Goal: Information Seeking & Learning: Check status

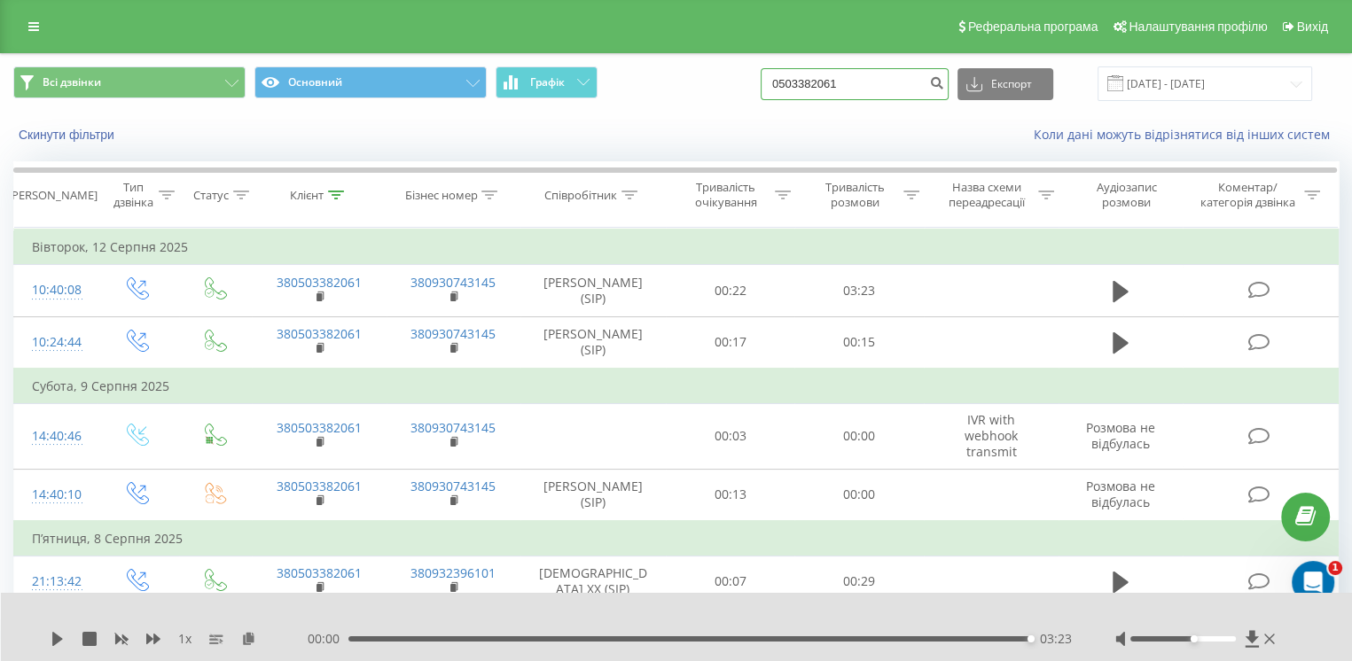
drag, startPoint x: 781, startPoint y: 88, endPoint x: 626, endPoint y: 100, distance: 155.6
click at [626, 100] on div "Всі дзвінки Основний Графік 0503382061 Експорт .csv .xls .xlsx [DATE] - [DATE]" at bounding box center [675, 83] width 1325 height 35
paste input "[PHONE_NUMBER]"
drag, startPoint x: 819, startPoint y: 82, endPoint x: 769, endPoint y: 90, distance: 51.2
click at [769, 90] on div "Всі дзвінки Основний Графік [PHONE_NUMBER] Експорт .csv .xls .xlsx [DATE] - [DA…" at bounding box center [675, 83] width 1325 height 35
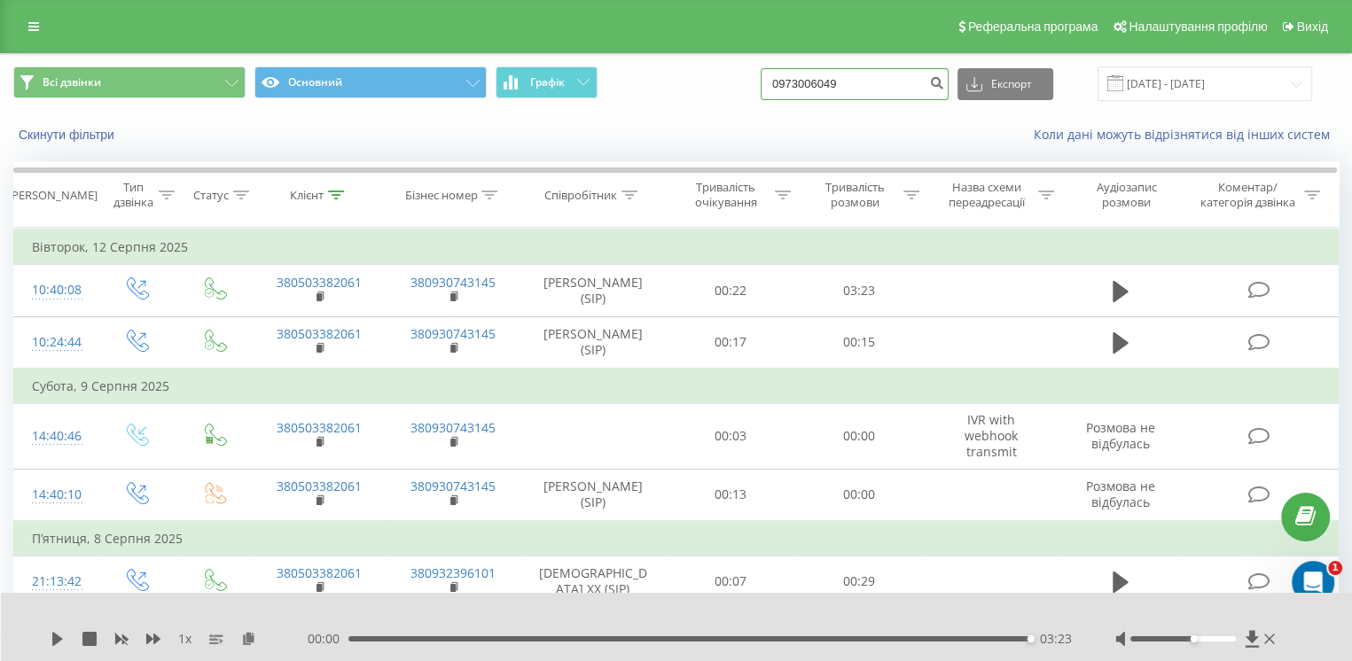
type input "0973006049"
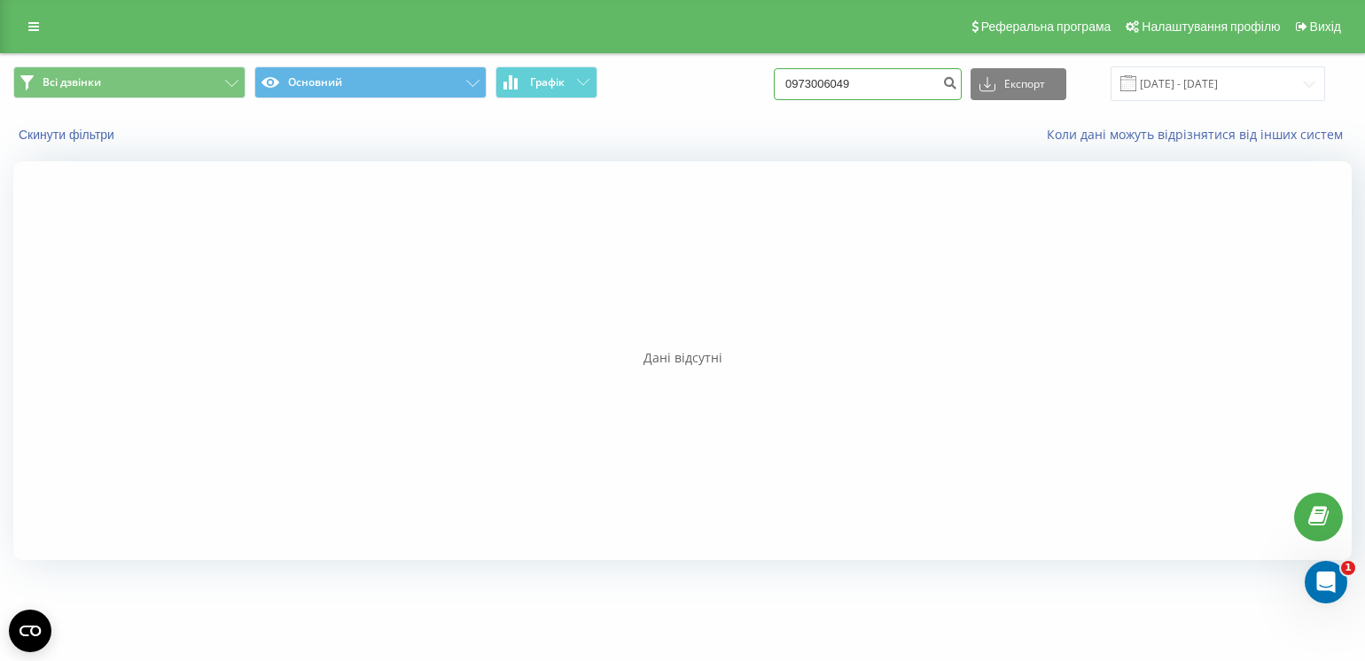
click at [925, 76] on input "0973006049" at bounding box center [868, 84] width 188 height 32
click at [936, 82] on input "0973006049" at bounding box center [868, 84] width 188 height 32
click at [1136, 81] on span at bounding box center [1128, 83] width 16 height 16
click at [1156, 90] on input "22.05.2025 - 22.08.2025" at bounding box center [1218, 83] width 215 height 35
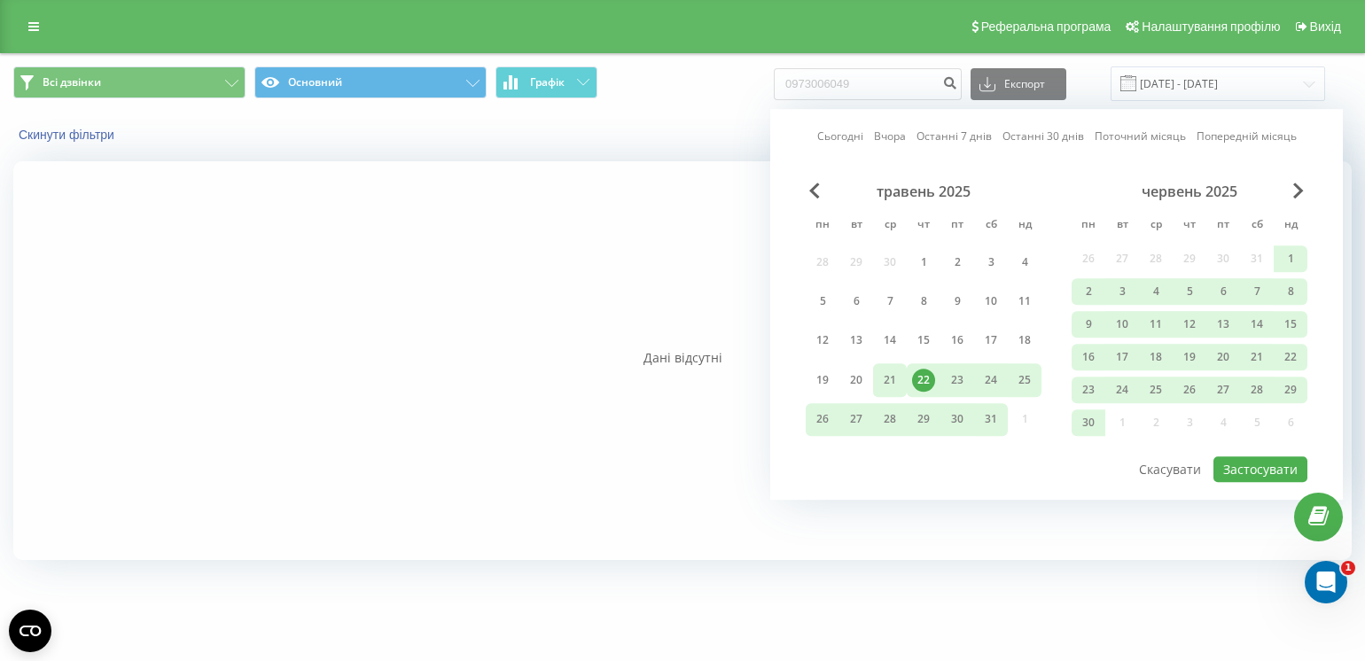
click at [883, 374] on div "21" at bounding box center [889, 380] width 23 height 23
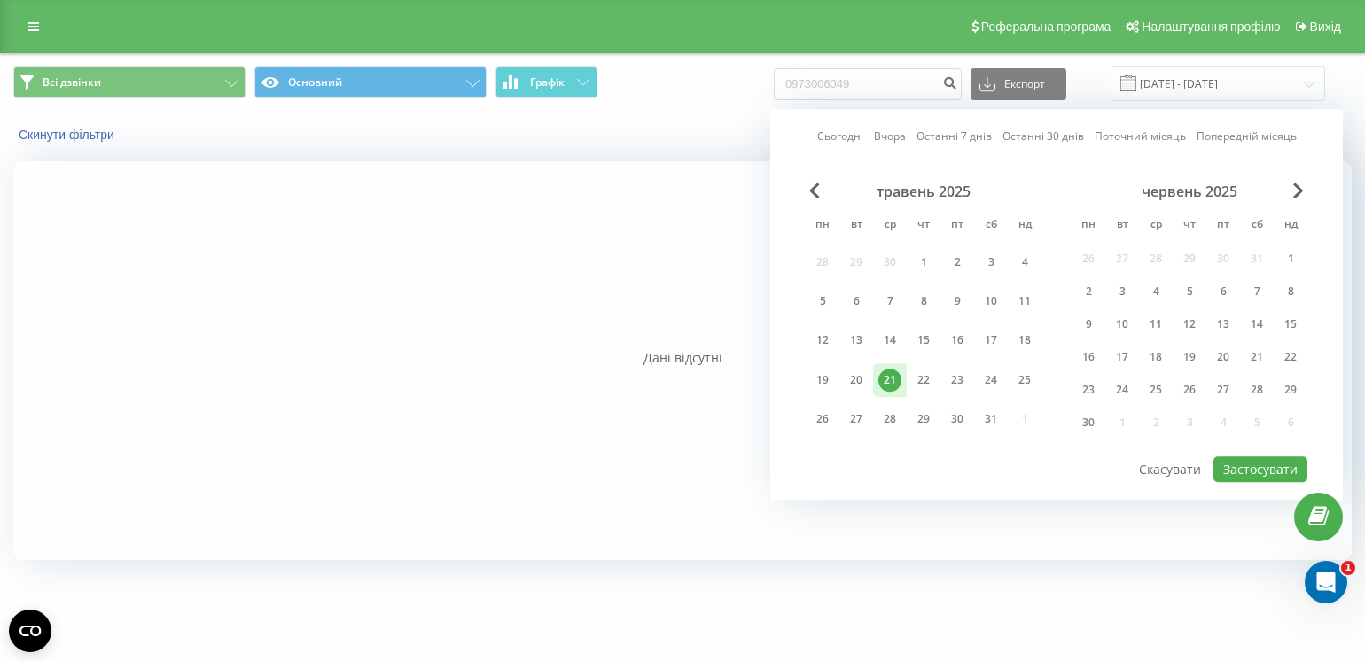
click at [1288, 185] on div "червень 2025" at bounding box center [1190, 192] width 236 height 18
click at [1291, 186] on div "червень 2025" at bounding box center [1190, 192] width 236 height 18
click at [1300, 191] on span "Next Month" at bounding box center [1298, 191] width 11 height 16
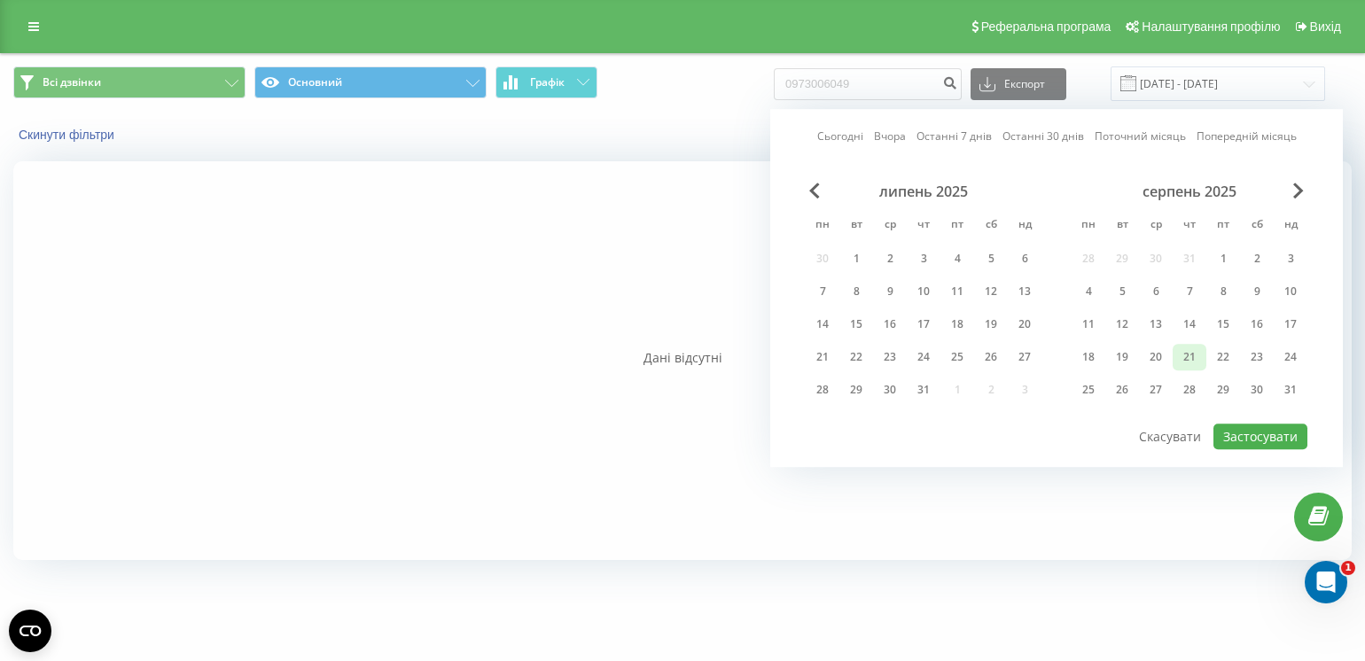
click at [1177, 349] on div "21" at bounding box center [1190, 357] width 34 height 27
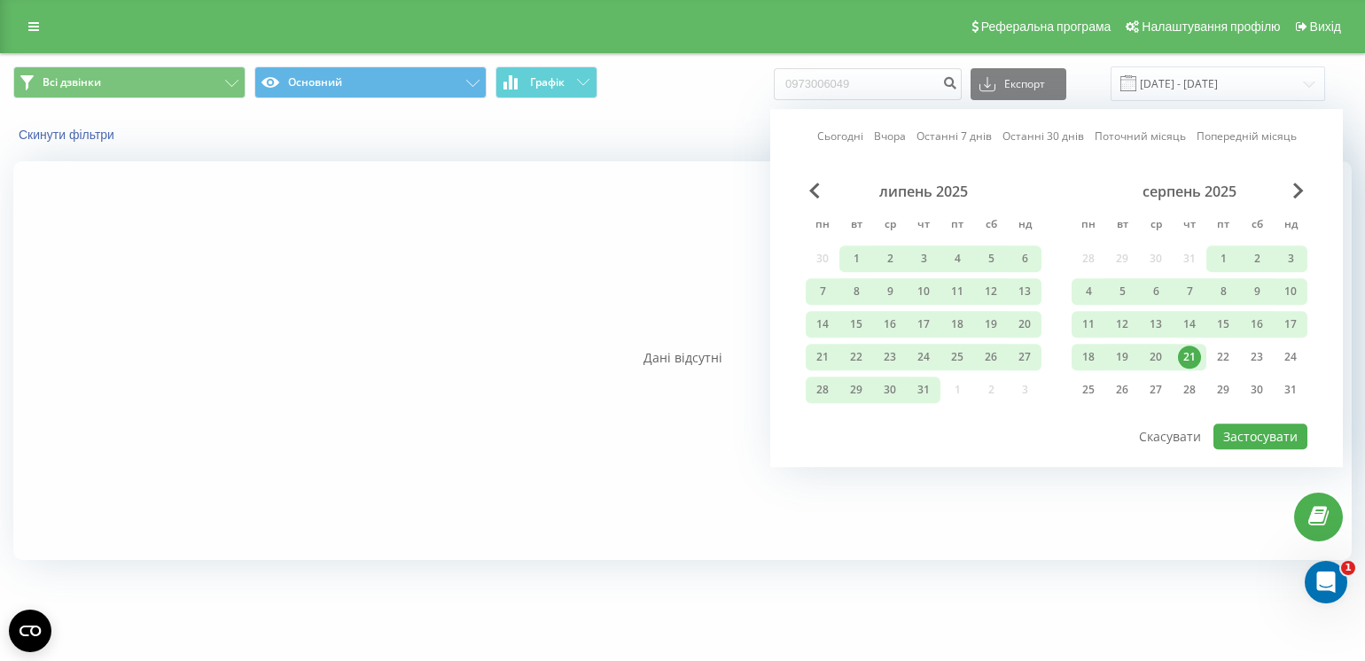
click at [1196, 355] on div "21" at bounding box center [1189, 357] width 23 height 23
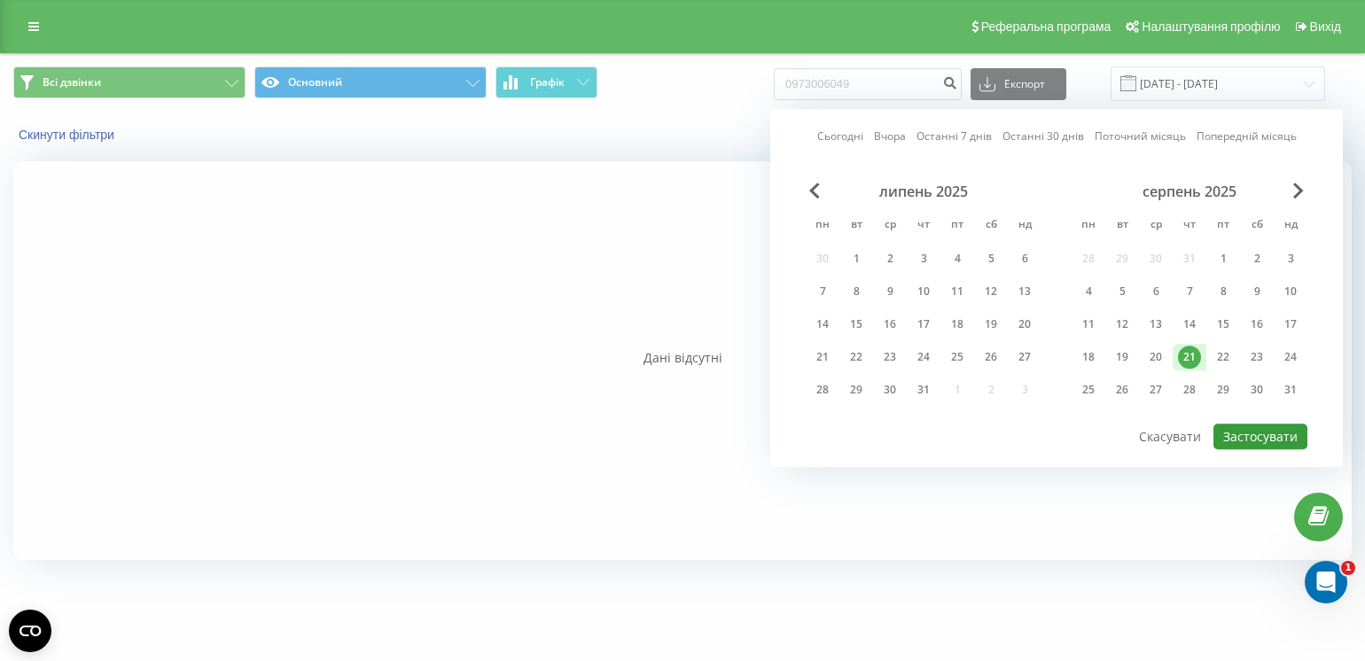
click at [1244, 426] on button "Застосувати" at bounding box center [1261, 437] width 94 height 26
type input "[DATE] - [DATE]"
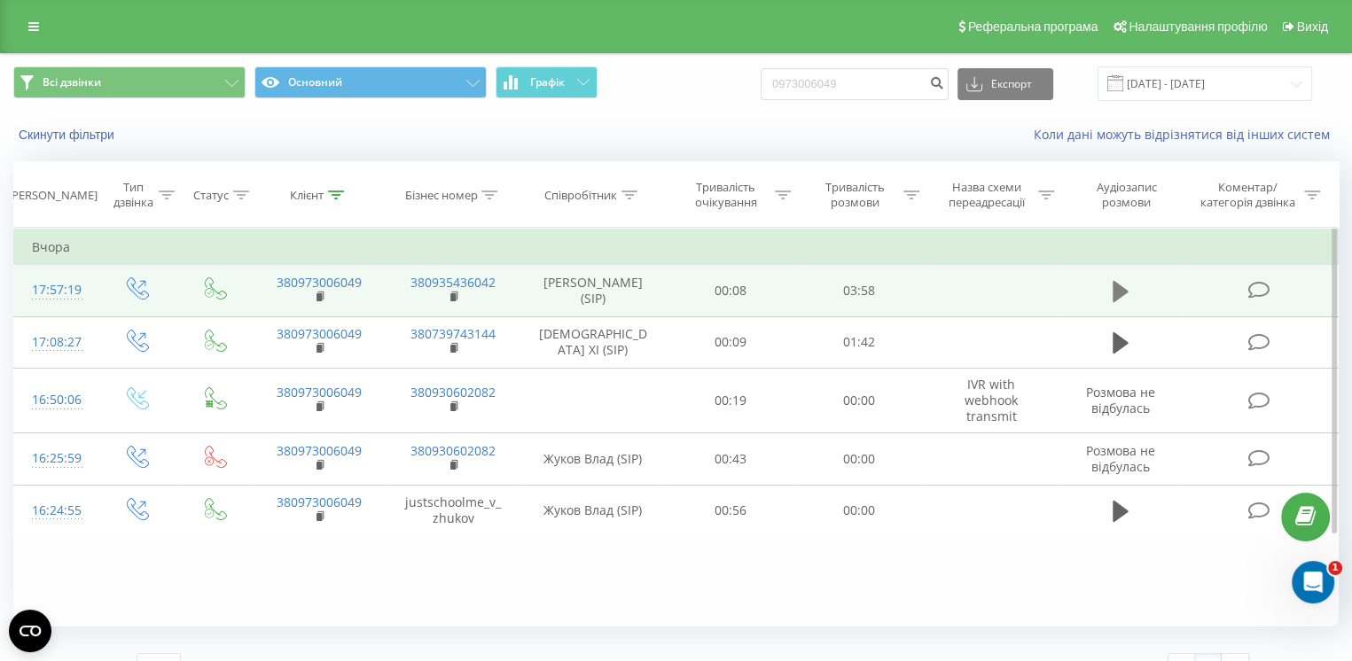
click at [1122, 299] on icon at bounding box center [1121, 291] width 16 height 25
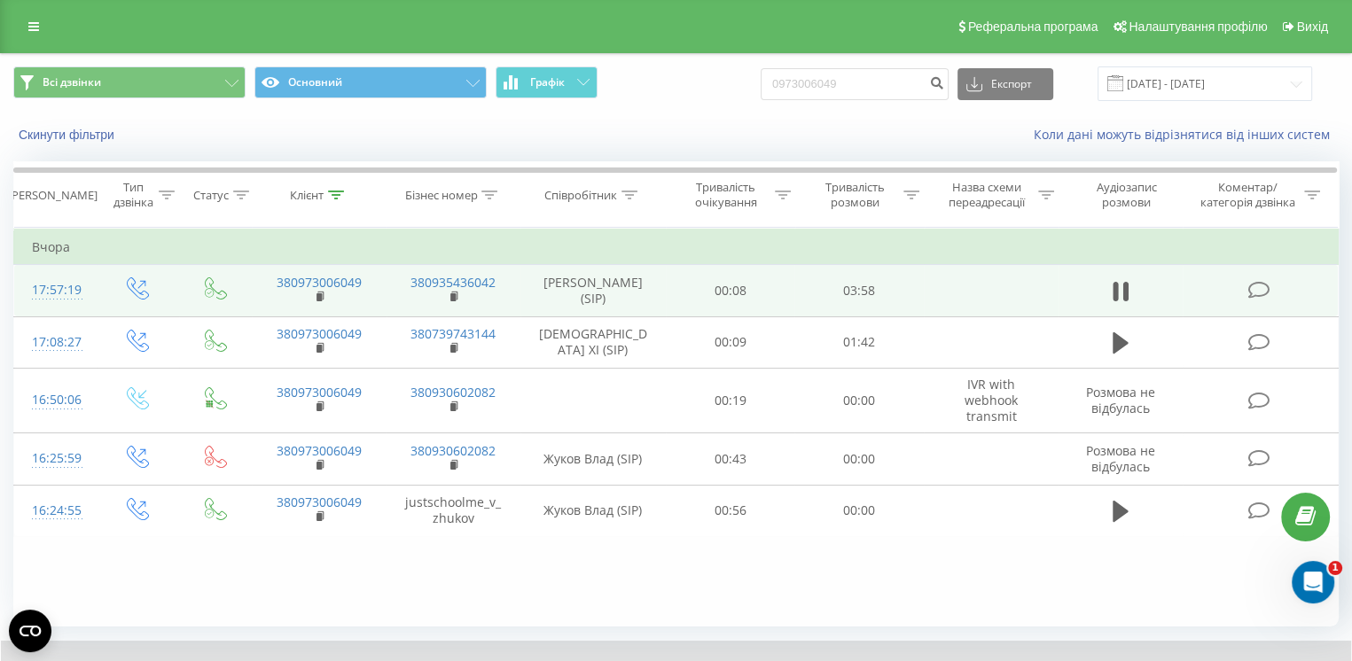
click at [955, 595] on div "Фільтрувати за умовою Дорівнює Введіть значення Скасувати OK Фільтрувати за умо…" at bounding box center [675, 427] width 1325 height 399
click at [1015, 292] on td at bounding box center [991, 290] width 135 height 51
click at [653, 295] on td "Орач Дмитро (SIP)" at bounding box center [592, 290] width 144 height 51
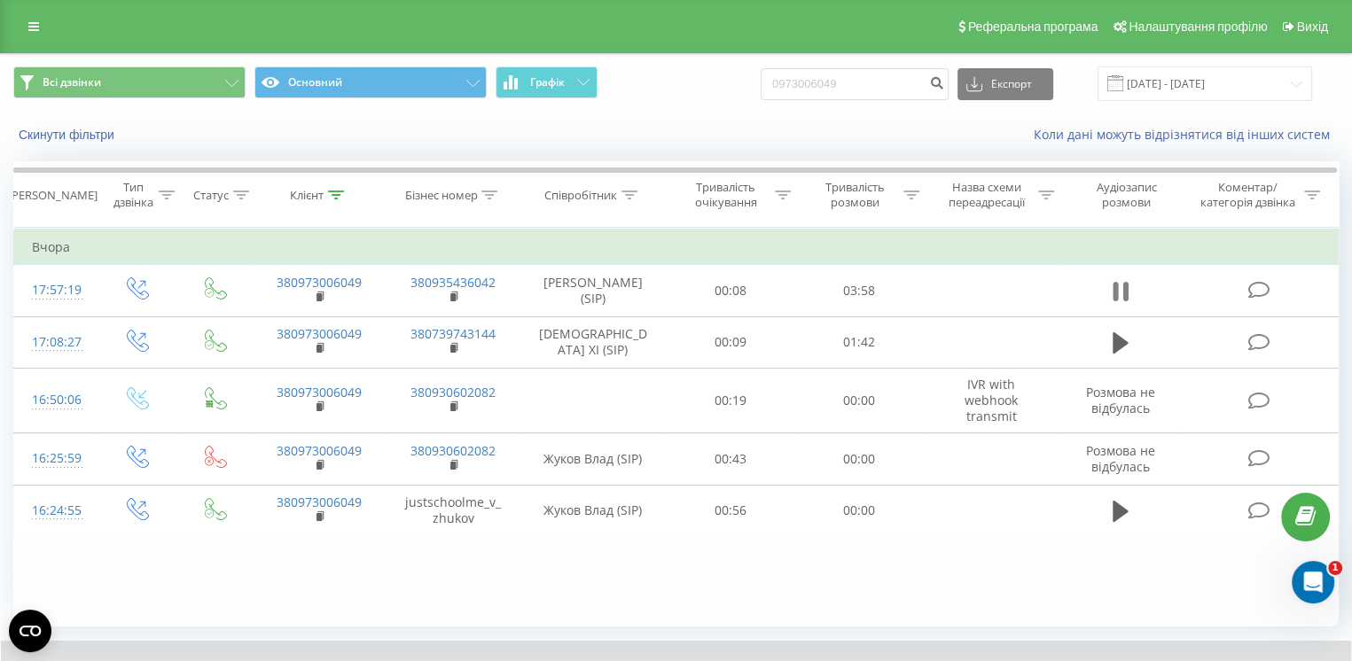
click at [1120, 287] on icon at bounding box center [1121, 291] width 16 height 25
click at [1120, 287] on icon at bounding box center [1121, 291] width 16 height 21
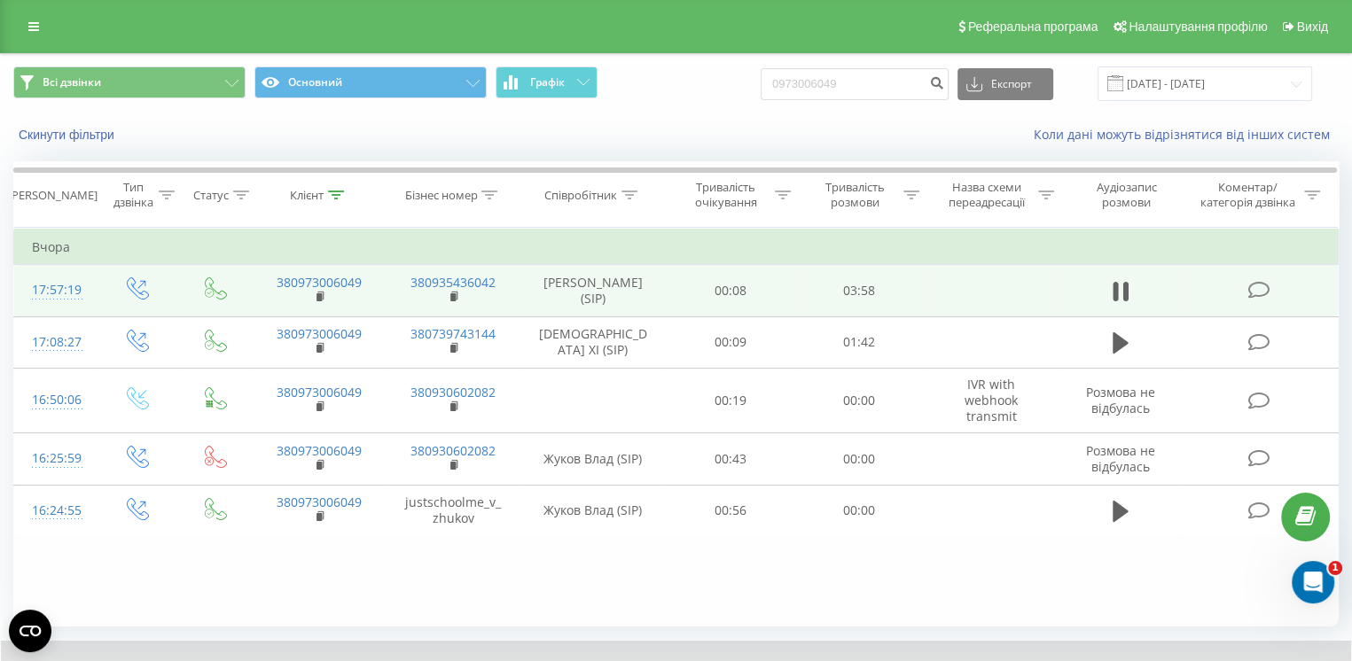
click at [717, 304] on td "00:08" at bounding box center [730, 290] width 129 height 51
click at [652, 299] on td "[PERSON_NAME] (SIP)" at bounding box center [592, 290] width 144 height 51
click at [657, 296] on td "[PERSON_NAME] (SIP)" at bounding box center [592, 290] width 144 height 51
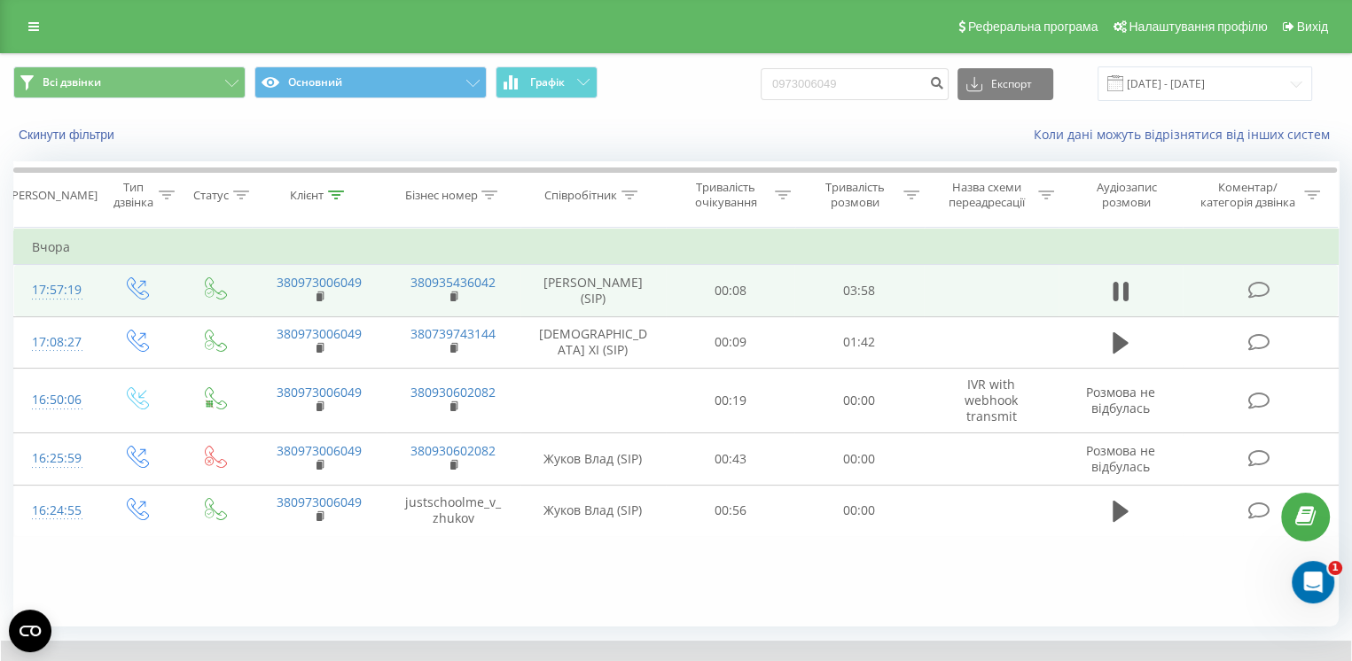
click at [657, 296] on td "[PERSON_NAME] (SIP)" at bounding box center [592, 290] width 144 height 51
click at [657, 294] on td "[PERSON_NAME] (SIP)" at bounding box center [592, 290] width 144 height 51
click at [1258, 296] on icon at bounding box center [1258, 290] width 22 height 19
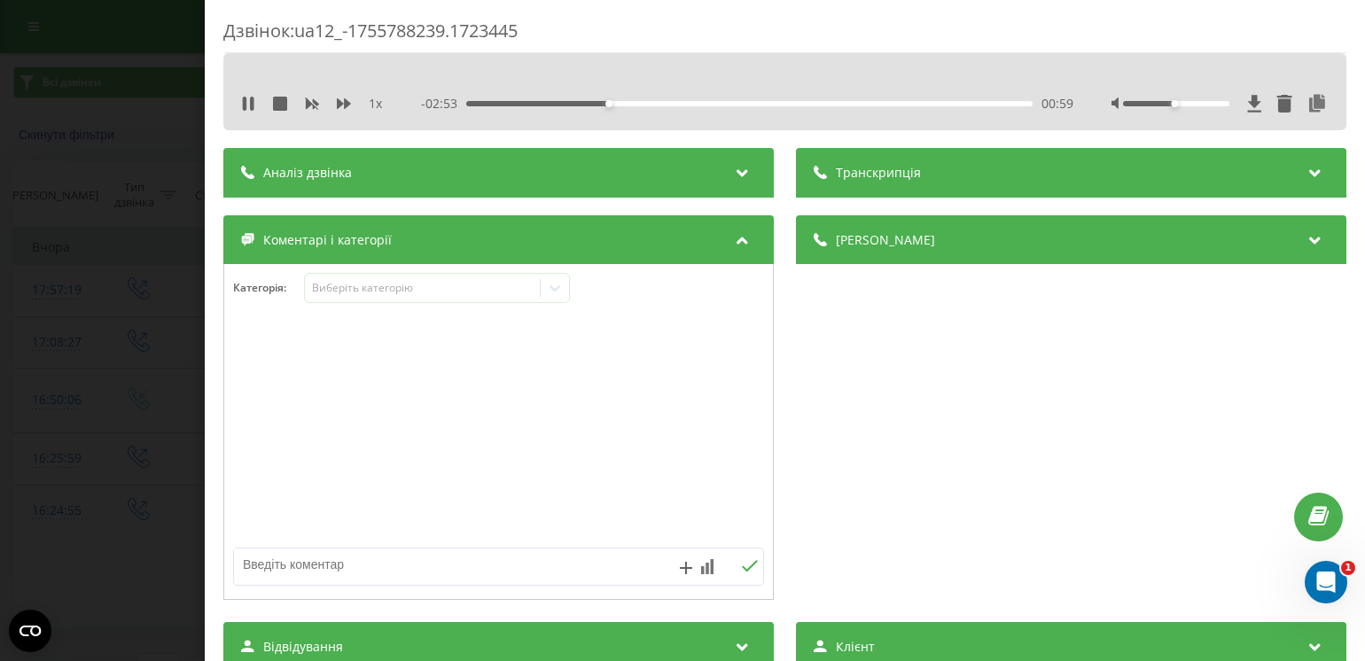
drag, startPoint x: 592, startPoint y: 9, endPoint x: 82, endPoint y: 146, distance: 527.9
click at [84, 146] on div "Дзвінок : ua12_-1755788239.1723445 1 x - 02:53 00:59 00:59 Транскрипція Для AI-…" at bounding box center [682, 330] width 1365 height 661
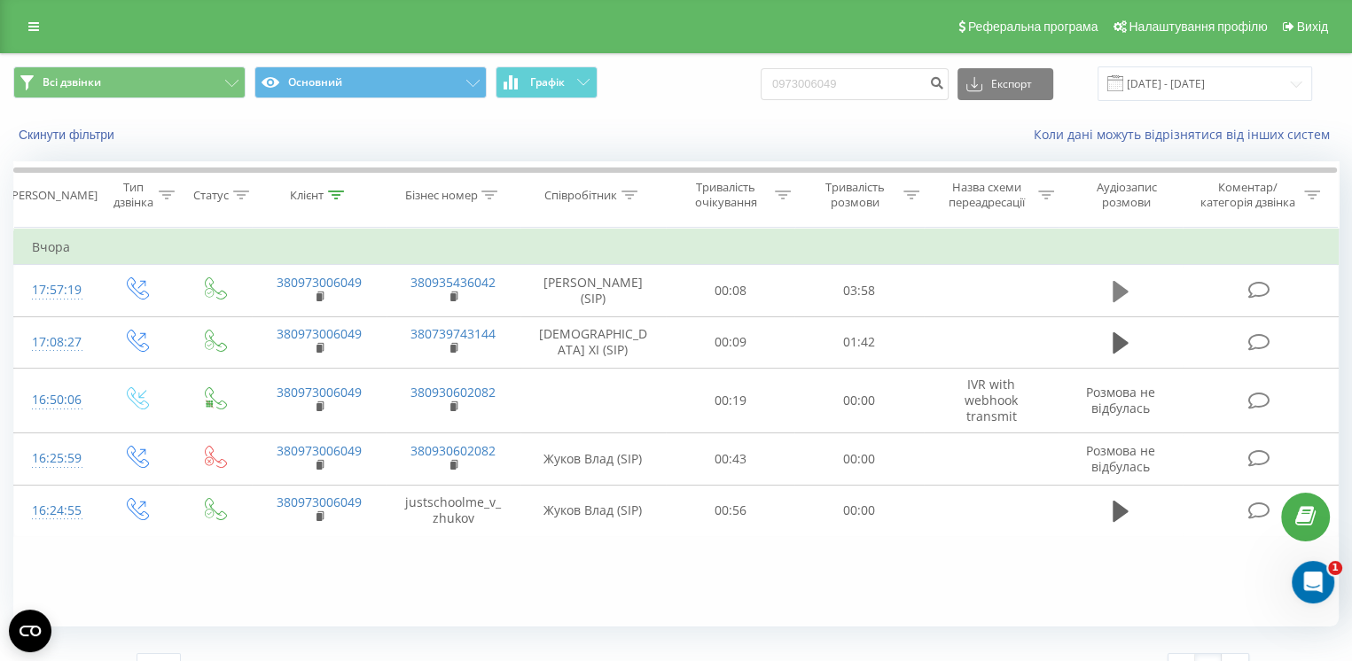
click at [1124, 291] on icon at bounding box center [1121, 291] width 16 height 21
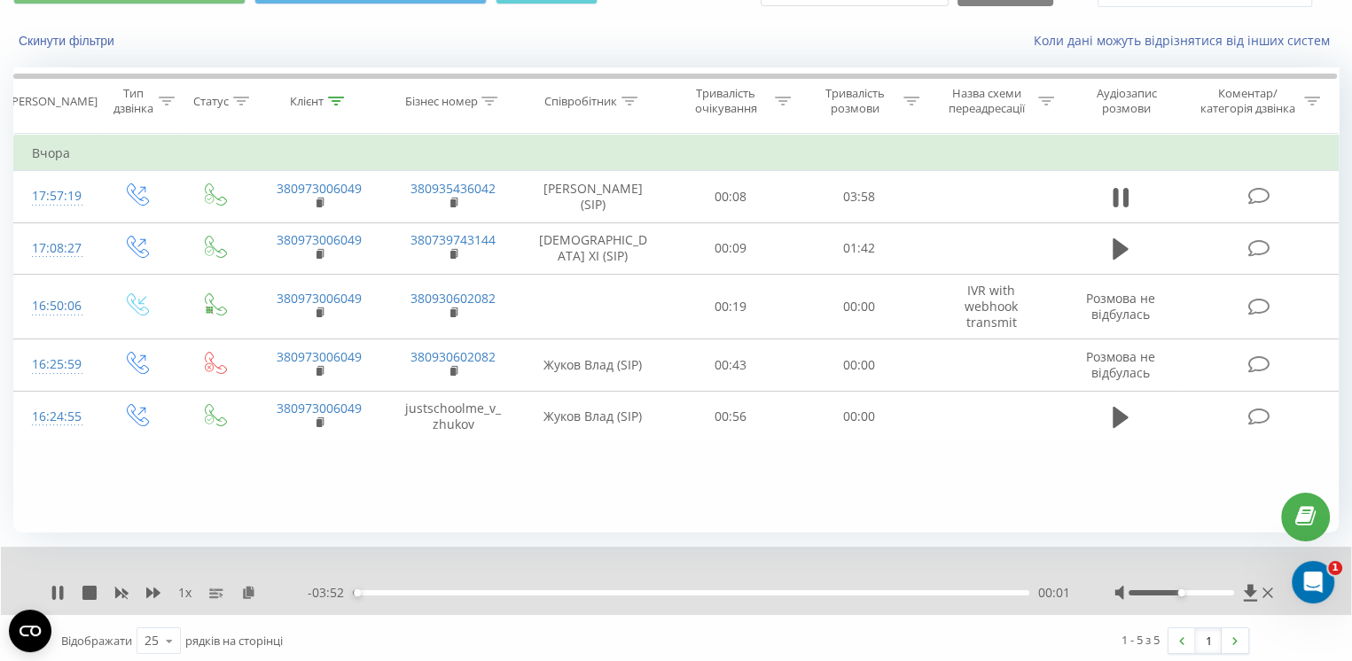
scroll to position [99, 0]
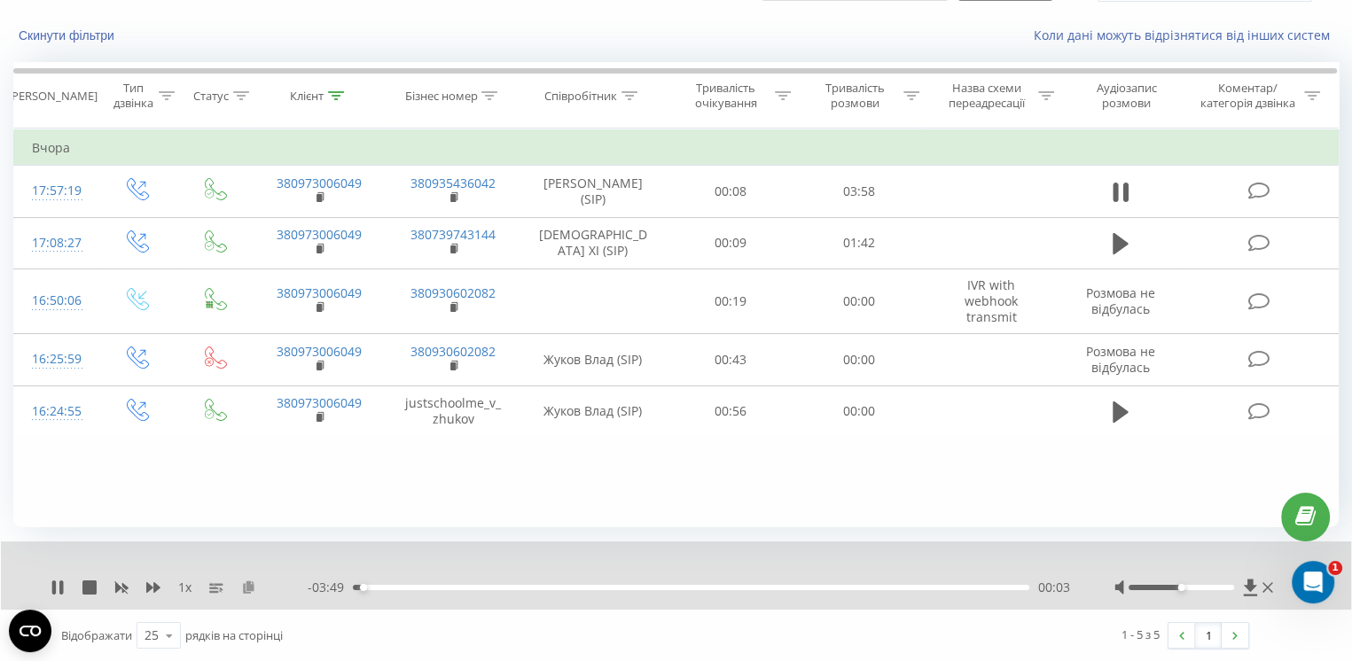
click at [245, 589] on icon at bounding box center [248, 587] width 15 height 12
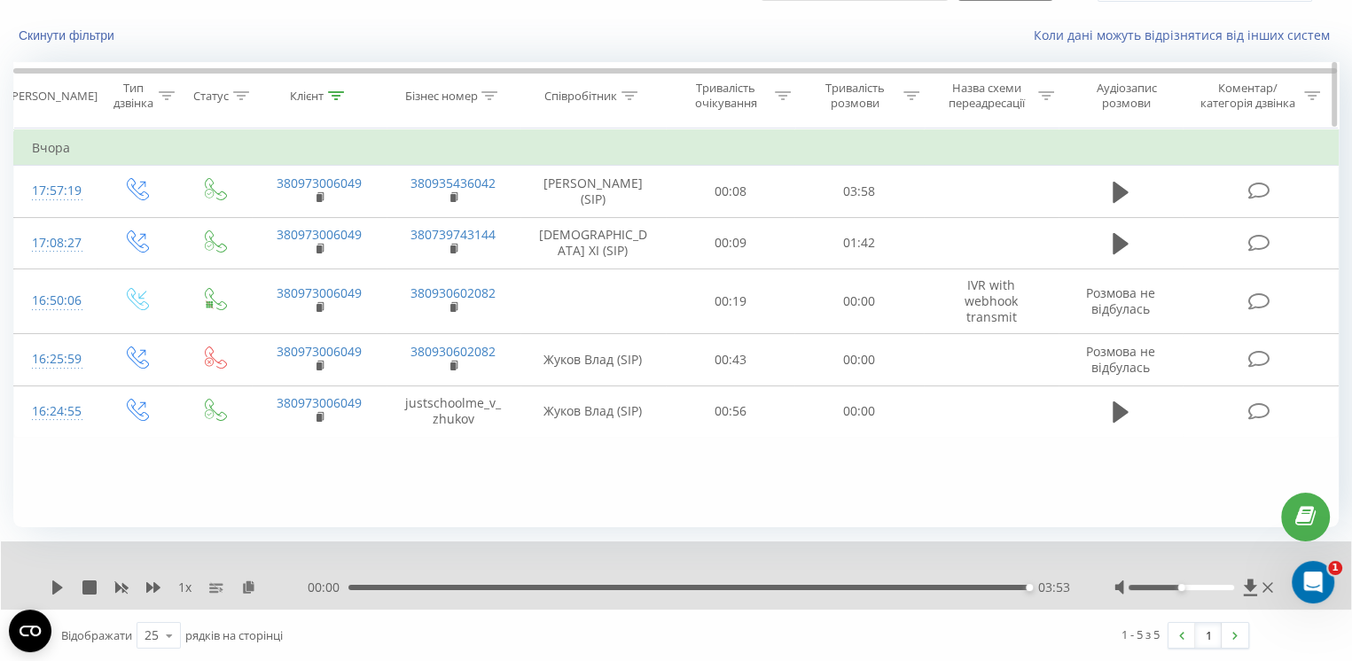
scroll to position [0, 0]
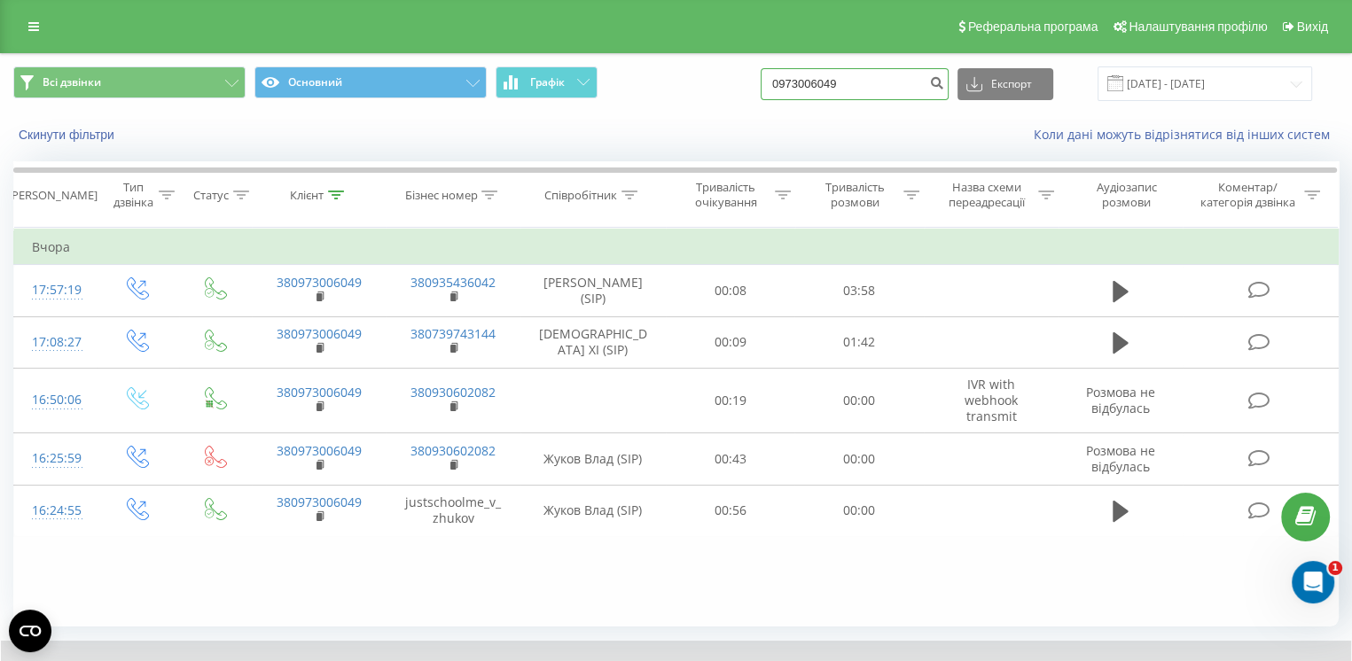
drag, startPoint x: 869, startPoint y: 88, endPoint x: 691, endPoint y: 90, distance: 177.3
click at [692, 90] on div "Всі дзвінки Основний Графік 0973006049 Експорт .csv .xls .xlsx 21.08.2025 - 21.…" at bounding box center [675, 83] width 1325 height 35
paste input
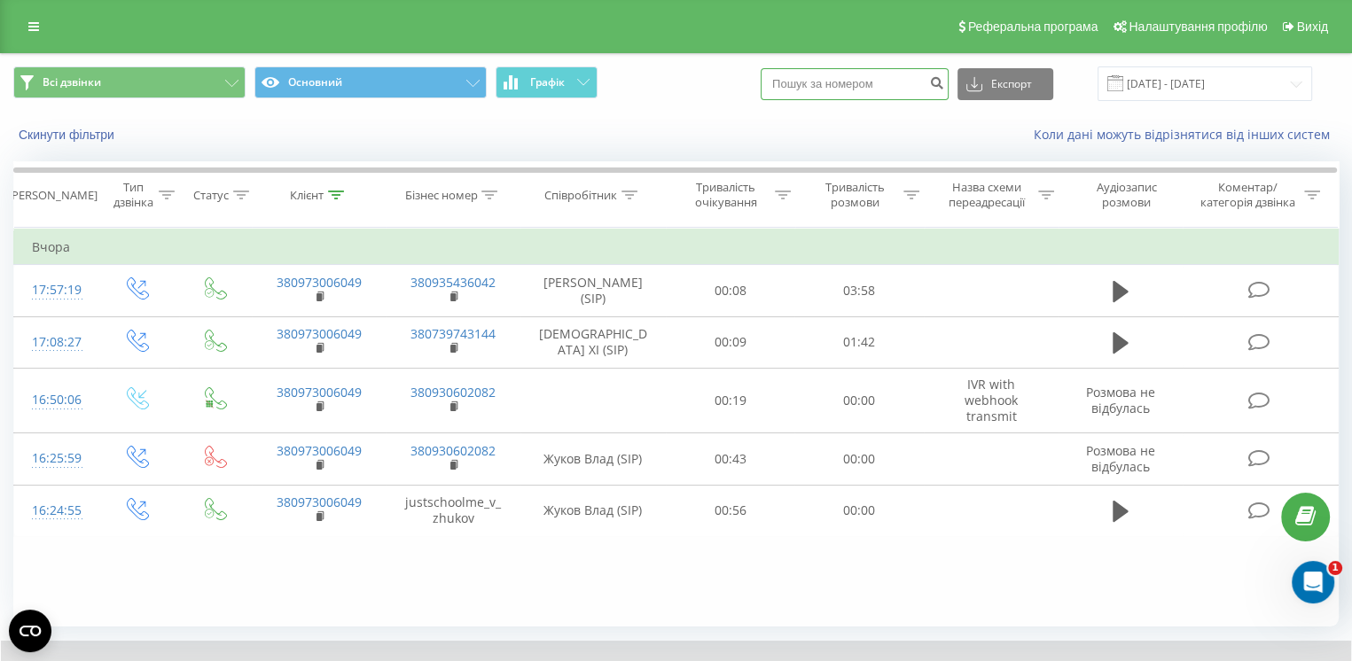
click at [823, 87] on input at bounding box center [855, 84] width 188 height 32
paste input
click at [821, 90] on input at bounding box center [855, 84] width 188 height 32
paste input "0961267075"
type input "0961267075"
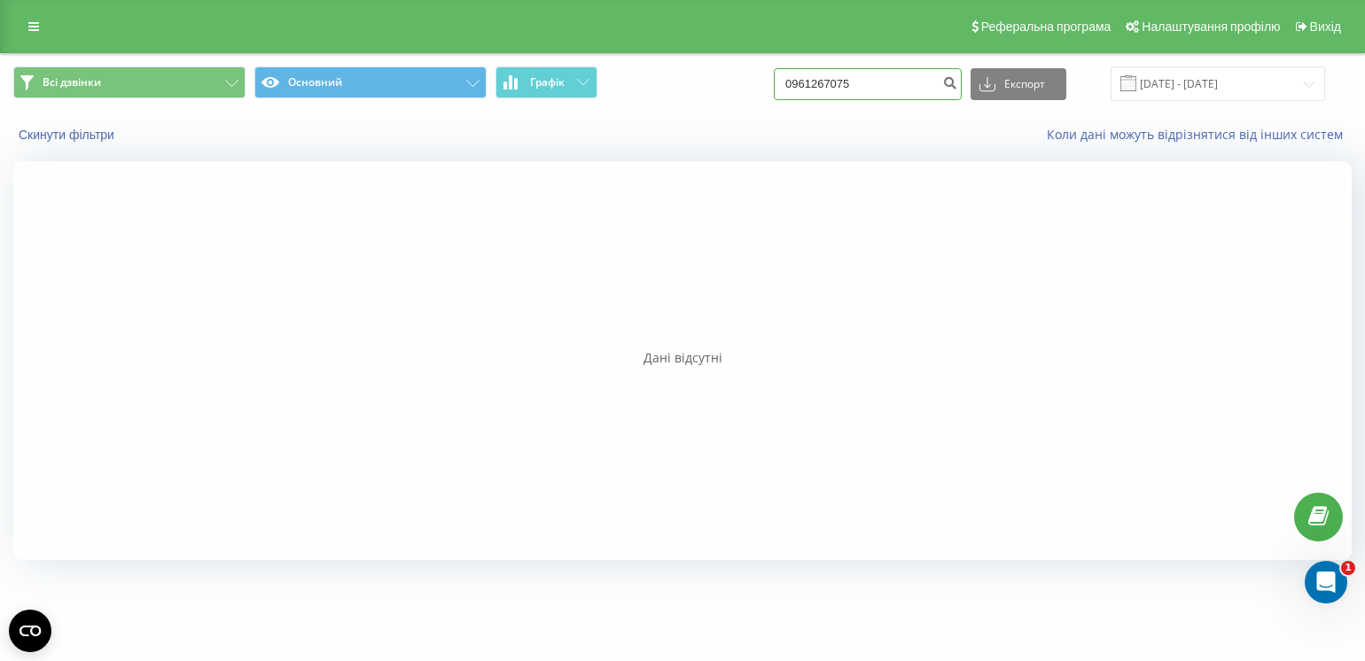
click at [898, 96] on input "0961267075" at bounding box center [868, 84] width 188 height 32
click at [1174, 78] on input "[DATE] - [DATE]" at bounding box center [1218, 83] width 215 height 35
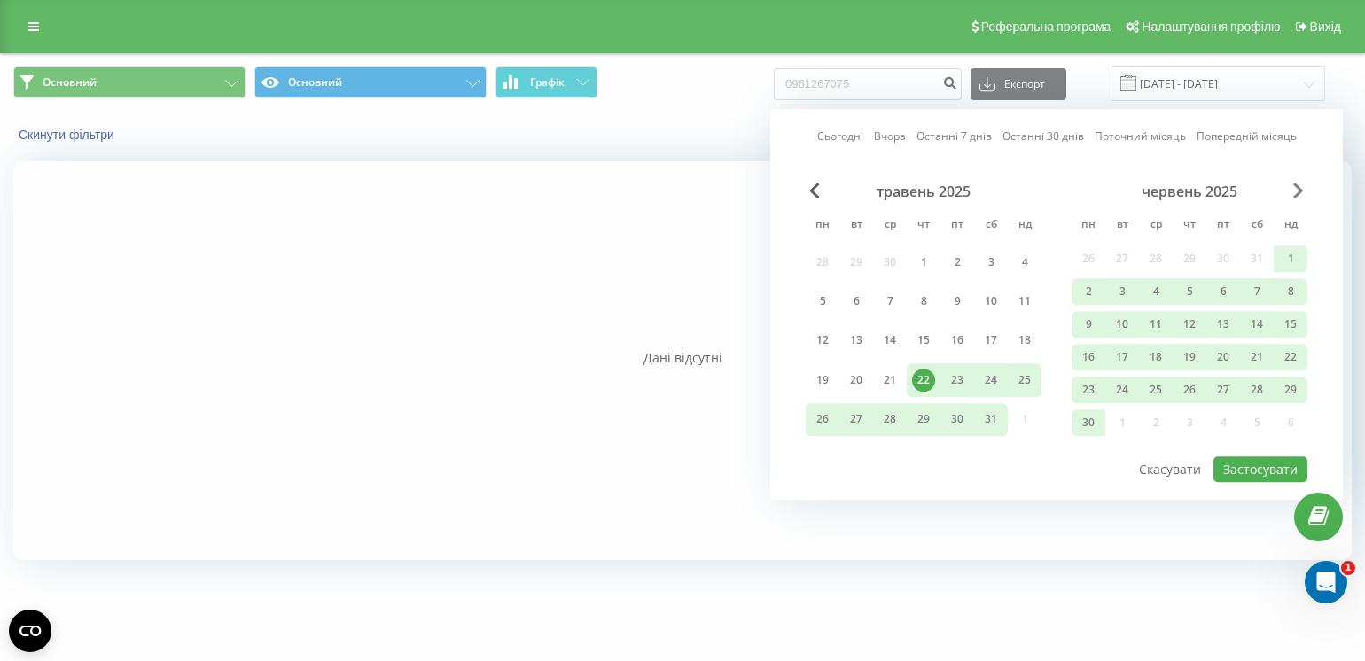
click at [1294, 191] on span "Next Month" at bounding box center [1298, 191] width 11 height 16
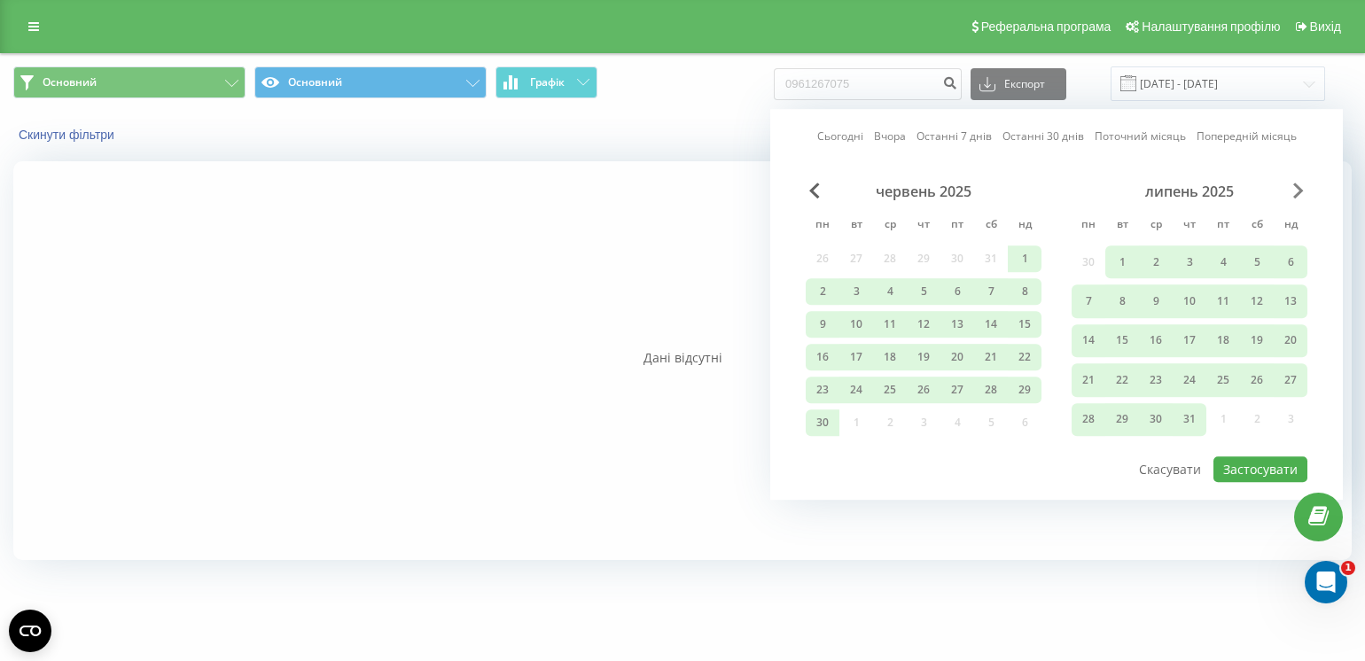
click at [1295, 191] on span "Next Month" at bounding box center [1298, 191] width 11 height 16
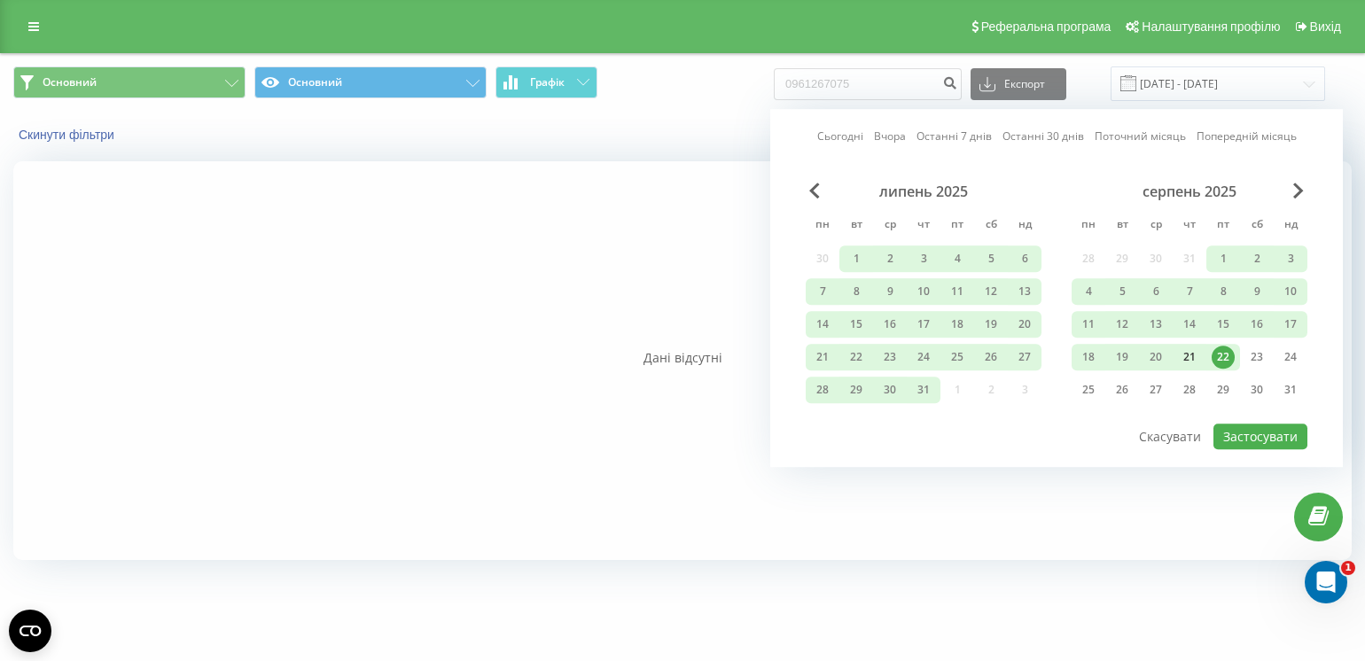
click at [1188, 350] on div "21" at bounding box center [1189, 357] width 23 height 23
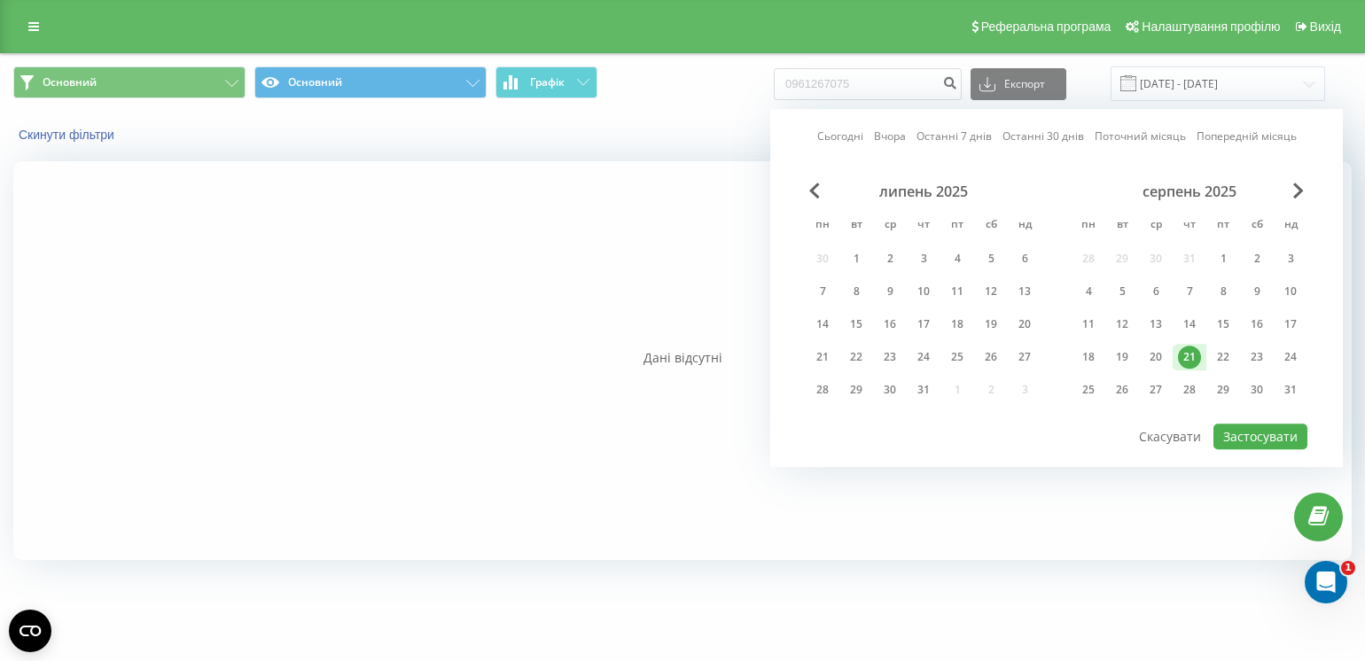
click at [1188, 350] on div "21" at bounding box center [1189, 357] width 23 height 23
click at [1191, 352] on div "21" at bounding box center [1189, 357] width 23 height 23
click at [1271, 433] on button "Застосувати" at bounding box center [1261, 437] width 94 height 26
type input "[DATE] - [DATE]"
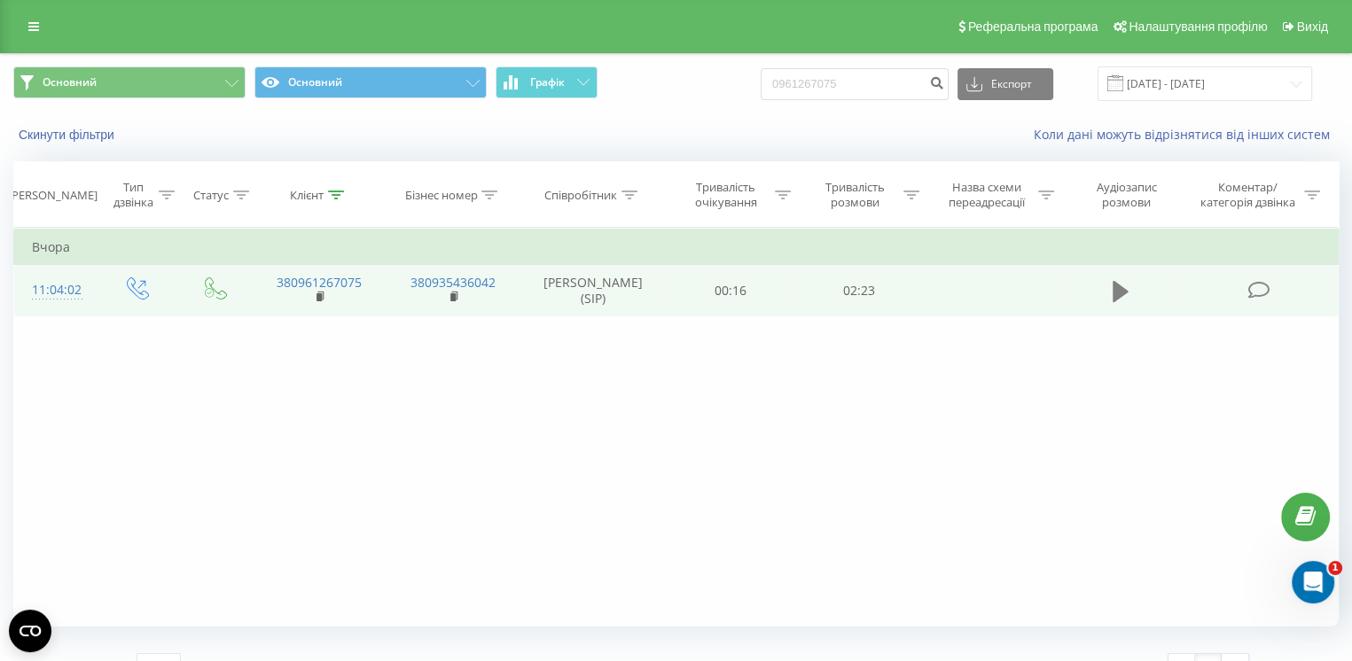
click at [1121, 293] on icon at bounding box center [1121, 291] width 16 height 21
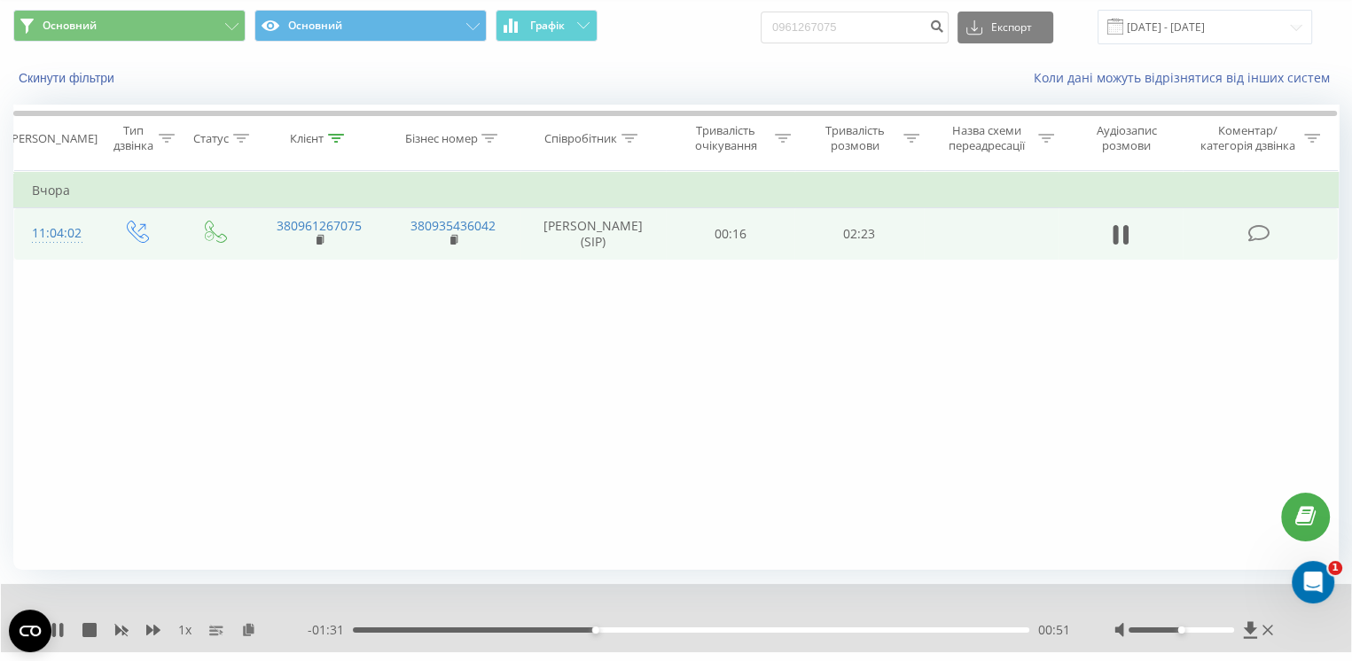
scroll to position [99, 0]
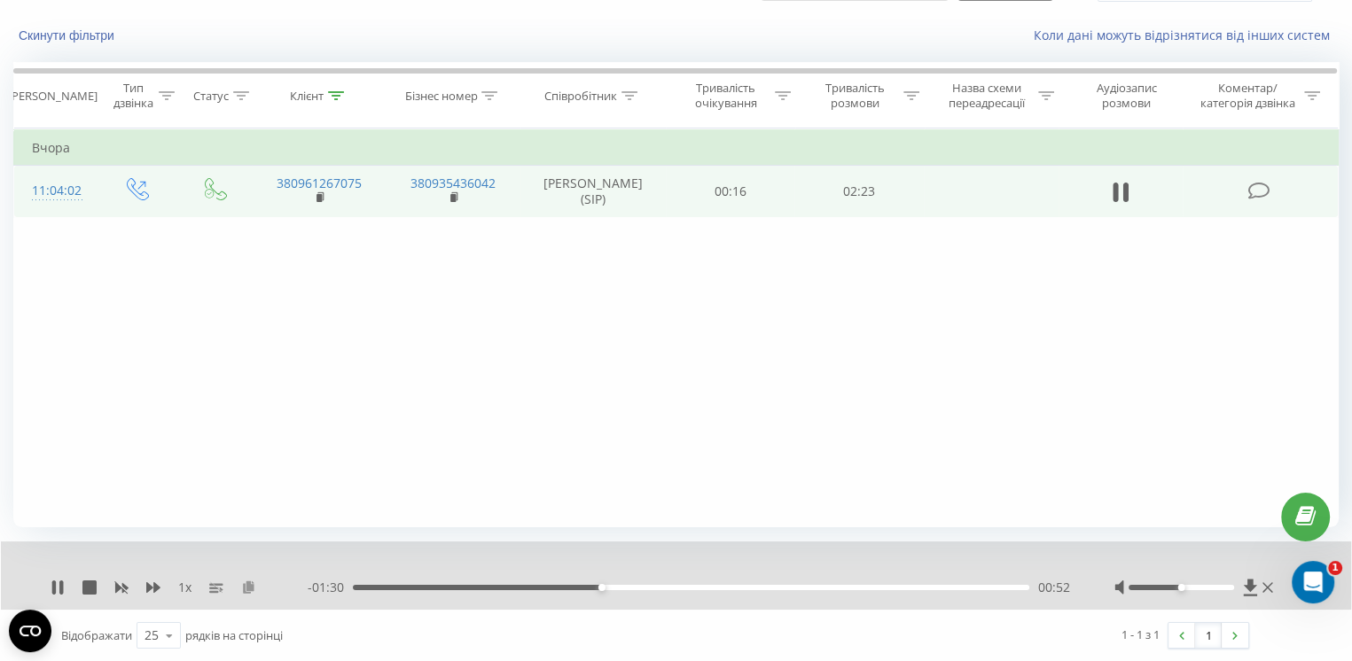
click at [244, 593] on button at bounding box center [248, 588] width 14 height 14
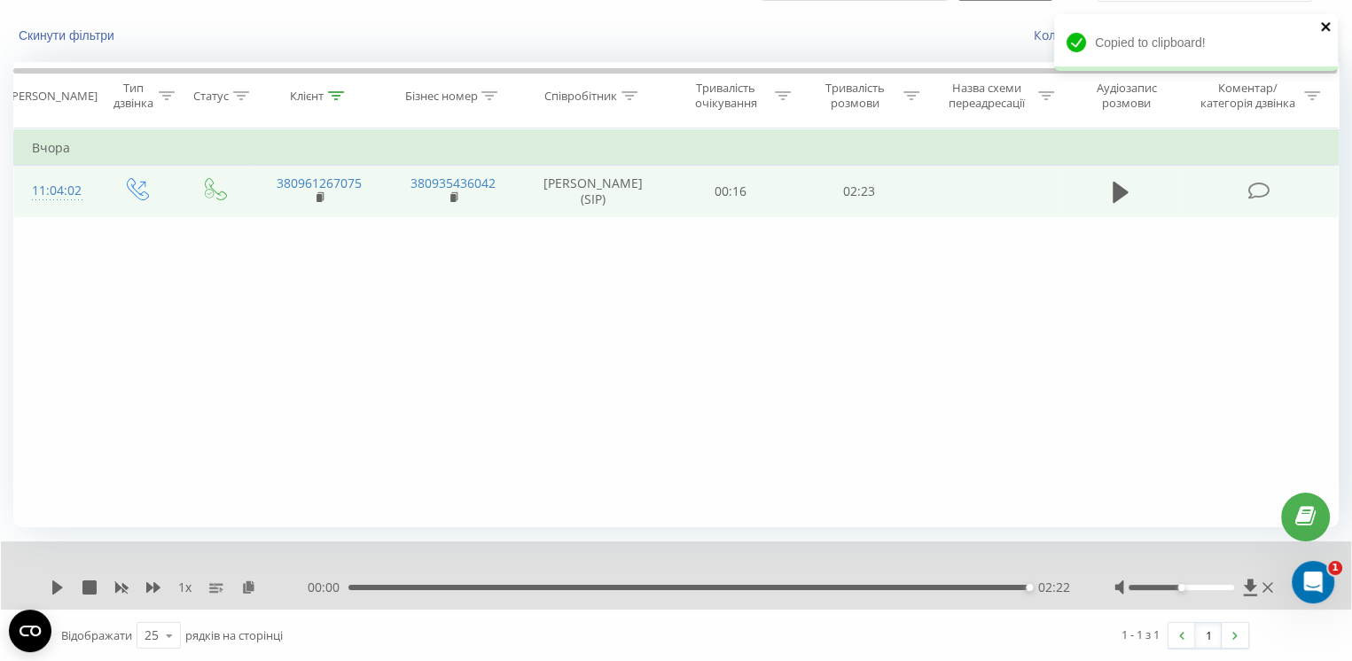
click at [1327, 25] on icon "close" at bounding box center [1325, 26] width 9 height 9
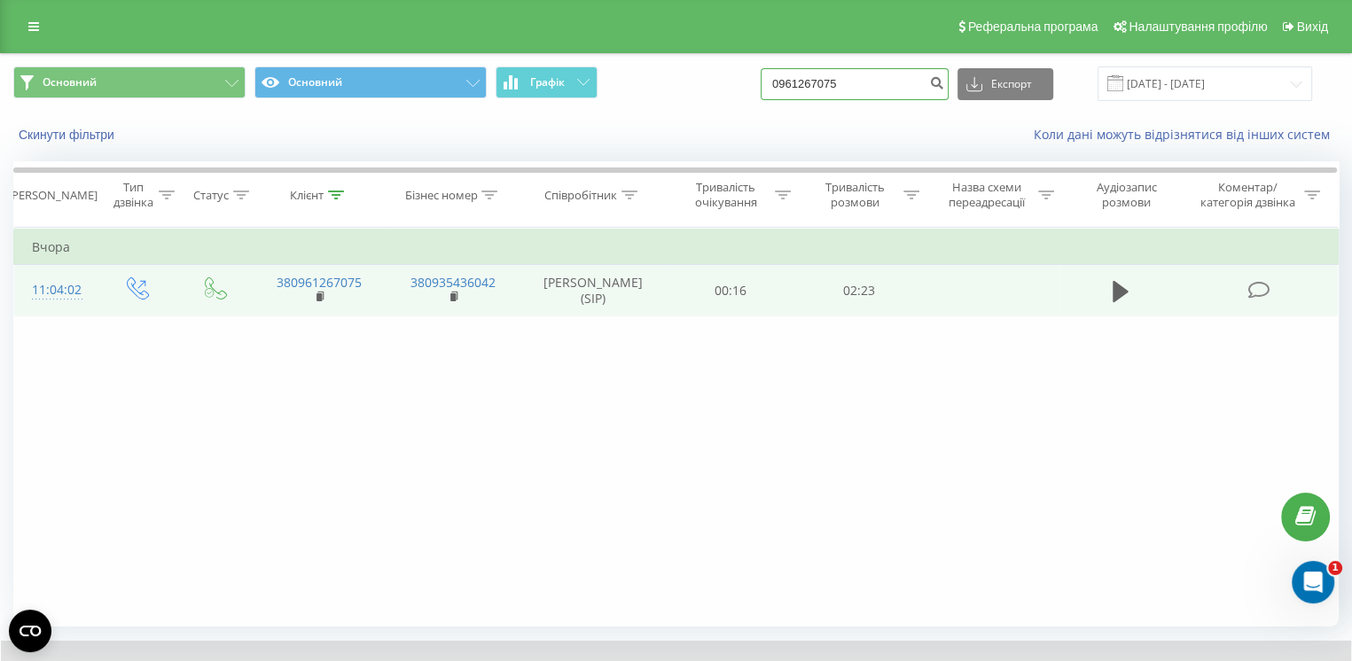
drag, startPoint x: 869, startPoint y: 90, endPoint x: 617, endPoint y: 89, distance: 251.8
click at [617, 89] on div "Основний Основний Графік 0961267075 Експорт .csv .xls .xlsx 21.08.2025 - 21.08.…" at bounding box center [675, 83] width 1325 height 35
paste input "+380988889882"
drag, startPoint x: 813, startPoint y: 81, endPoint x: 773, endPoint y: 83, distance: 40.0
click at [773, 83] on div "Основний Основний Графік +380988889882 Експорт .csv .xls .xlsx 21.08.2025 - 21.…" at bounding box center [675, 83] width 1325 height 35
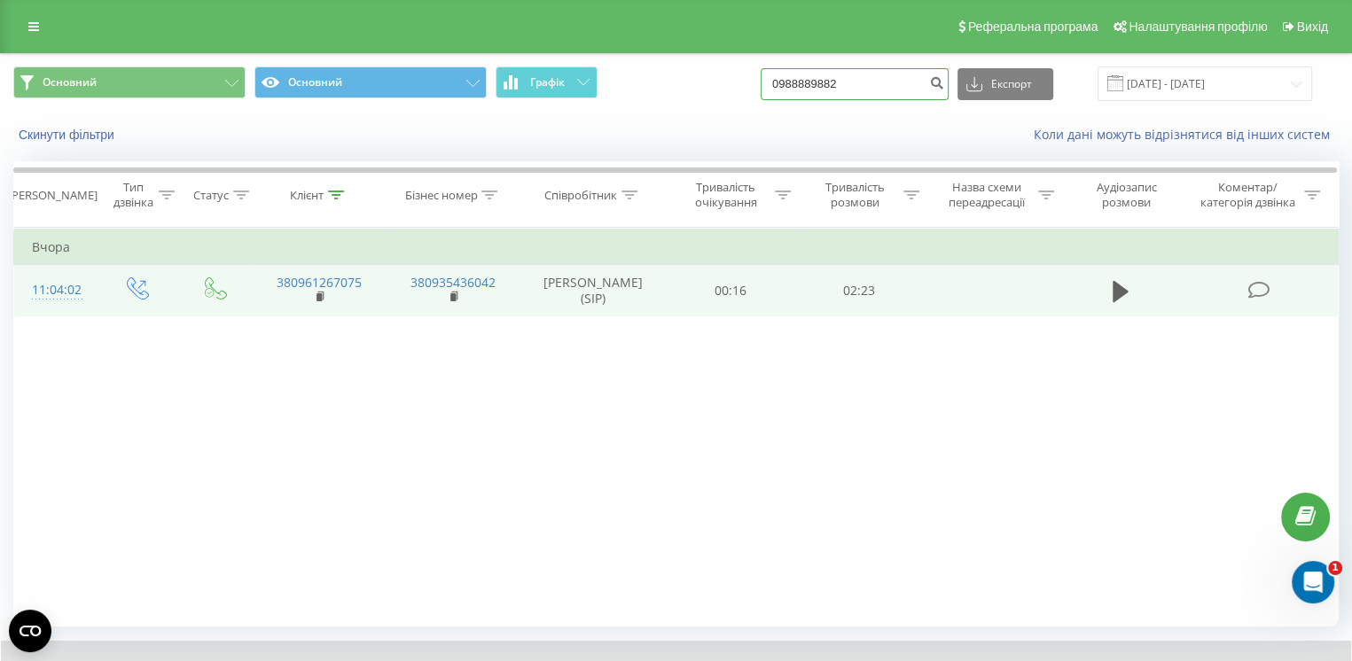
click at [878, 79] on input "0988889882" at bounding box center [855, 84] width 188 height 32
type input "0988889882"
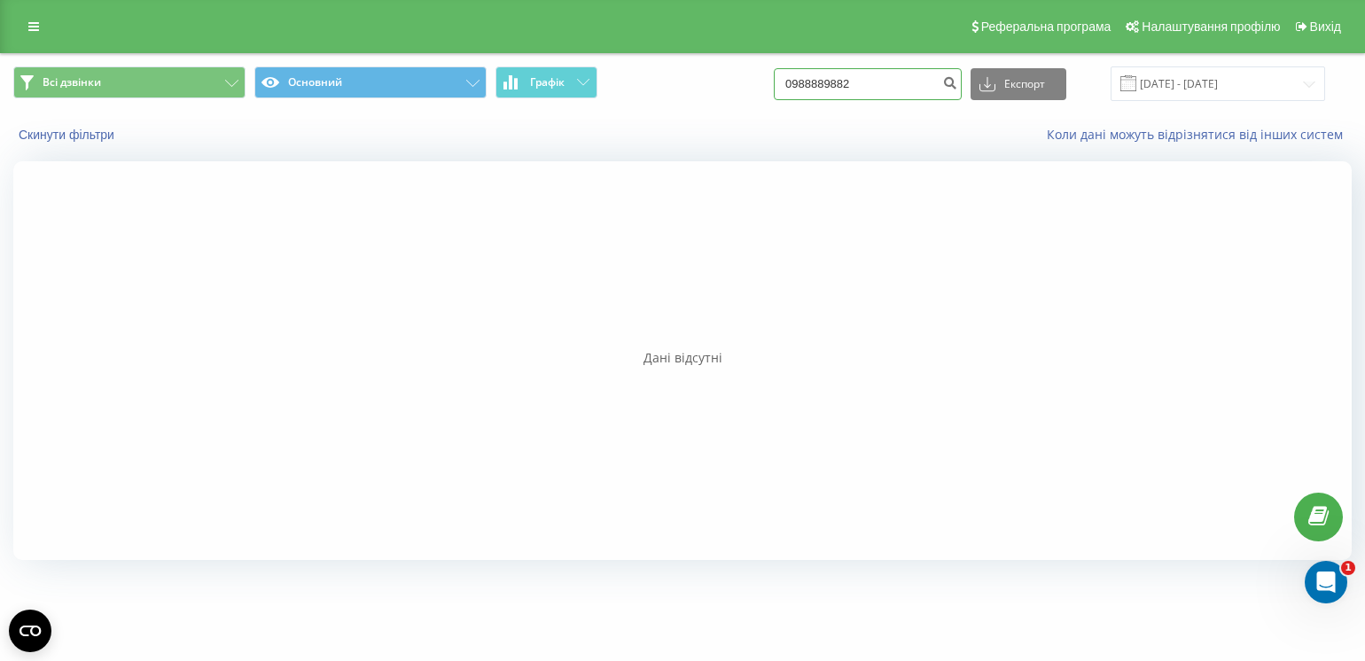
click at [898, 92] on input "0988889882" at bounding box center [868, 84] width 188 height 32
click at [1188, 84] on input "[DATE] - [DATE]" at bounding box center [1218, 83] width 215 height 35
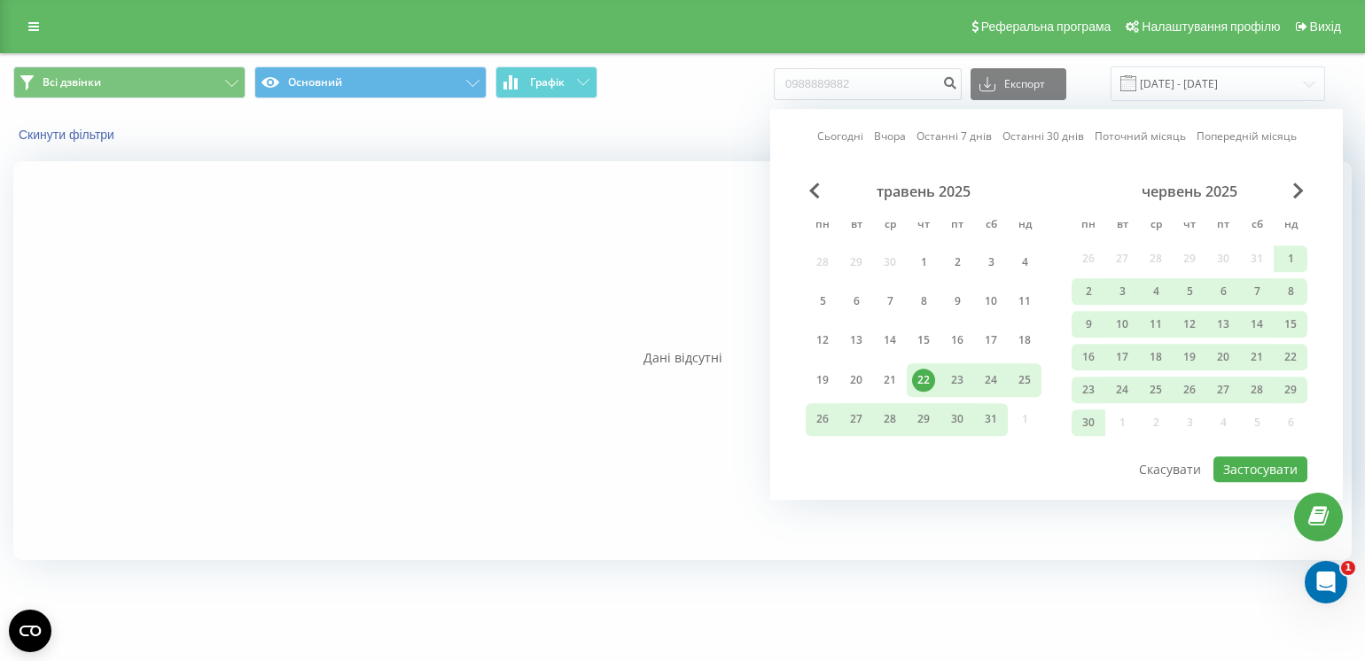
click at [1291, 196] on div "червень 2025" at bounding box center [1190, 192] width 236 height 18
click at [1298, 192] on span "Next Month" at bounding box center [1298, 191] width 11 height 16
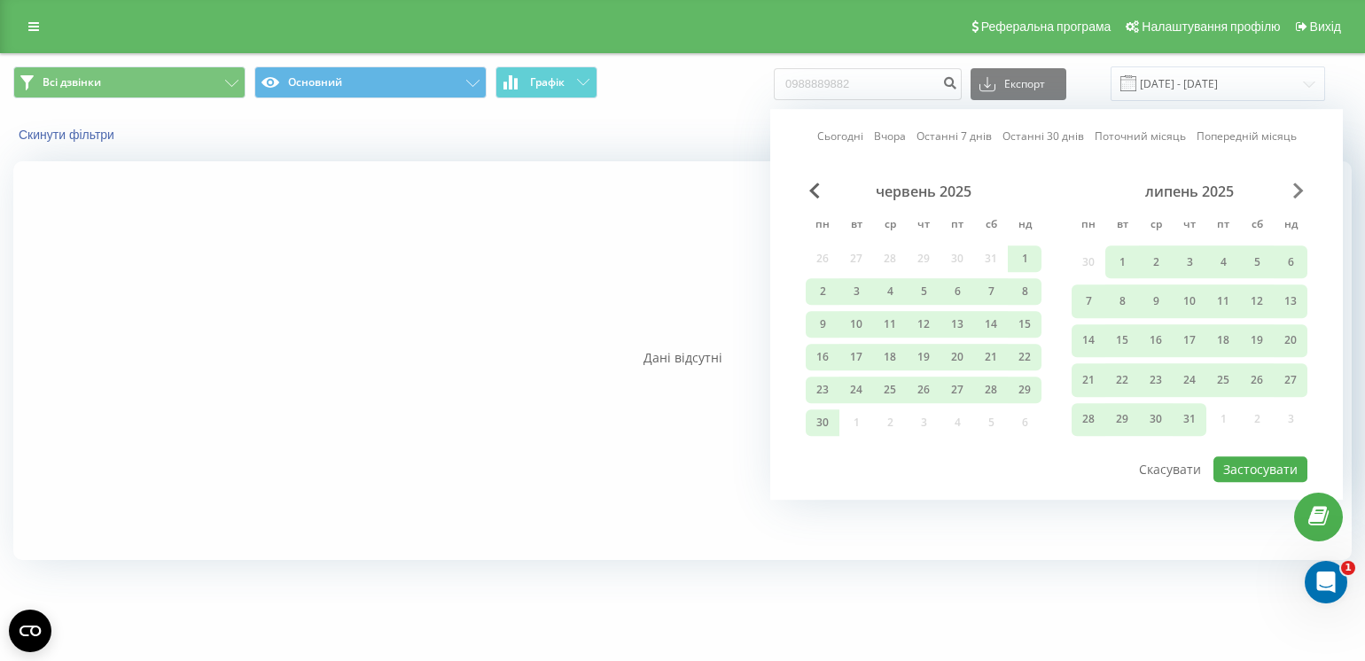
click at [1298, 192] on span "Next Month" at bounding box center [1298, 191] width 11 height 16
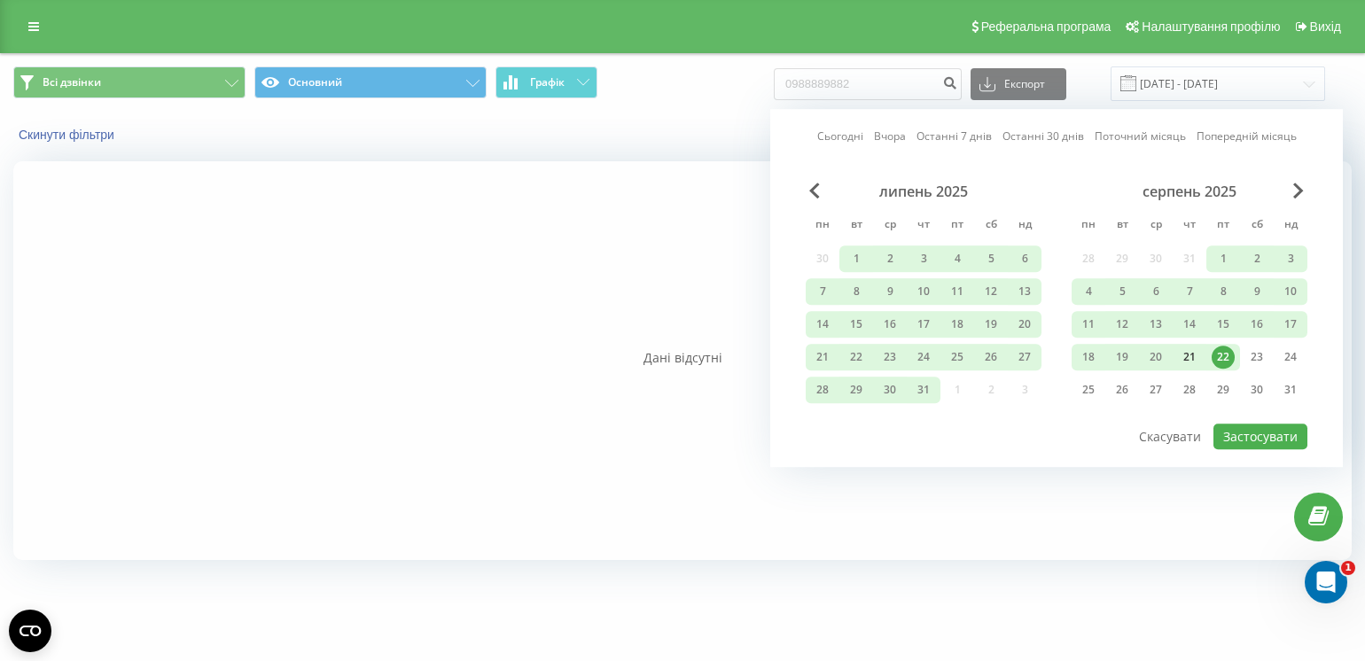
click at [1188, 348] on div "21" at bounding box center [1189, 357] width 23 height 23
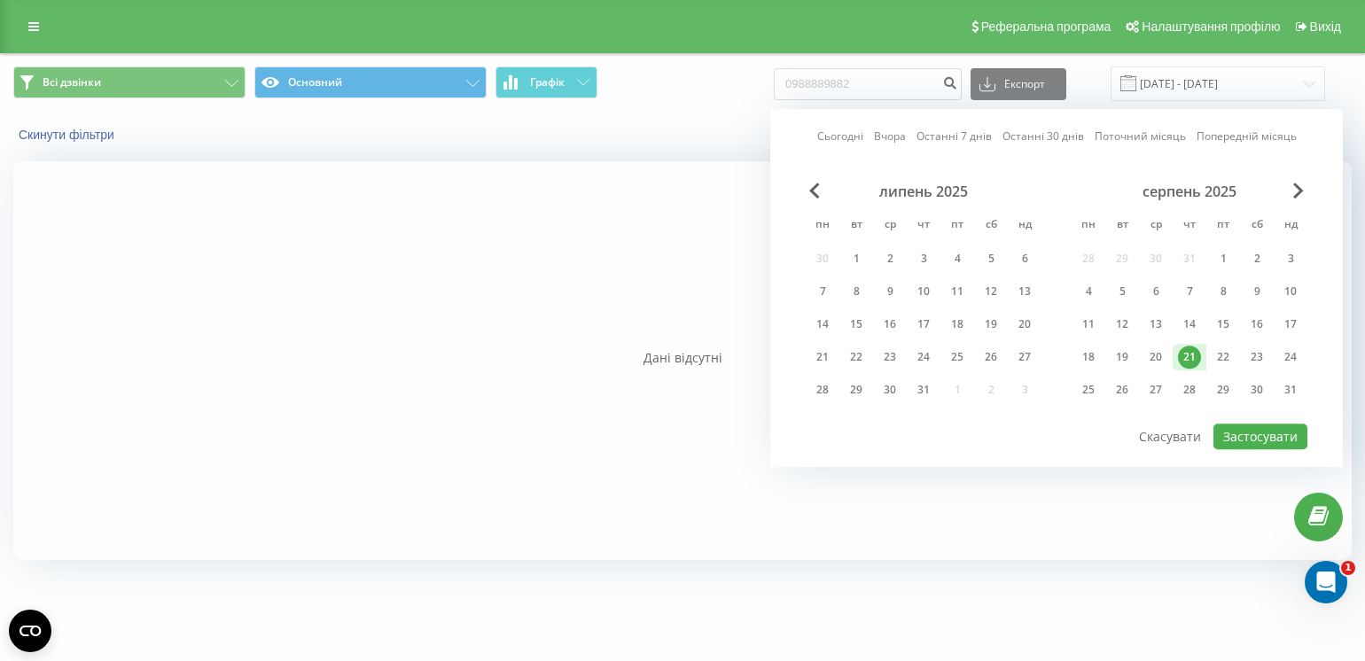
click at [1188, 348] on div "21" at bounding box center [1189, 357] width 23 height 23
click at [1238, 427] on button "Застосувати" at bounding box center [1261, 437] width 94 height 26
type input "[DATE] - [DATE]"
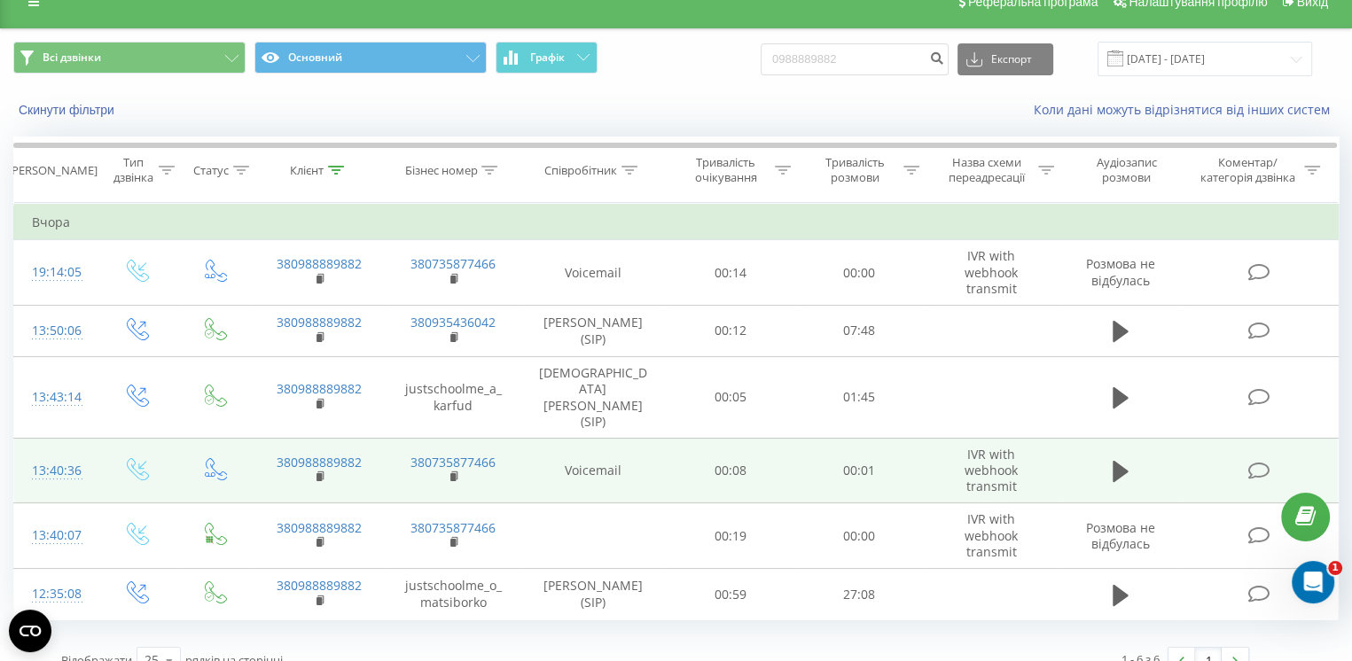
scroll to position [32, 0]
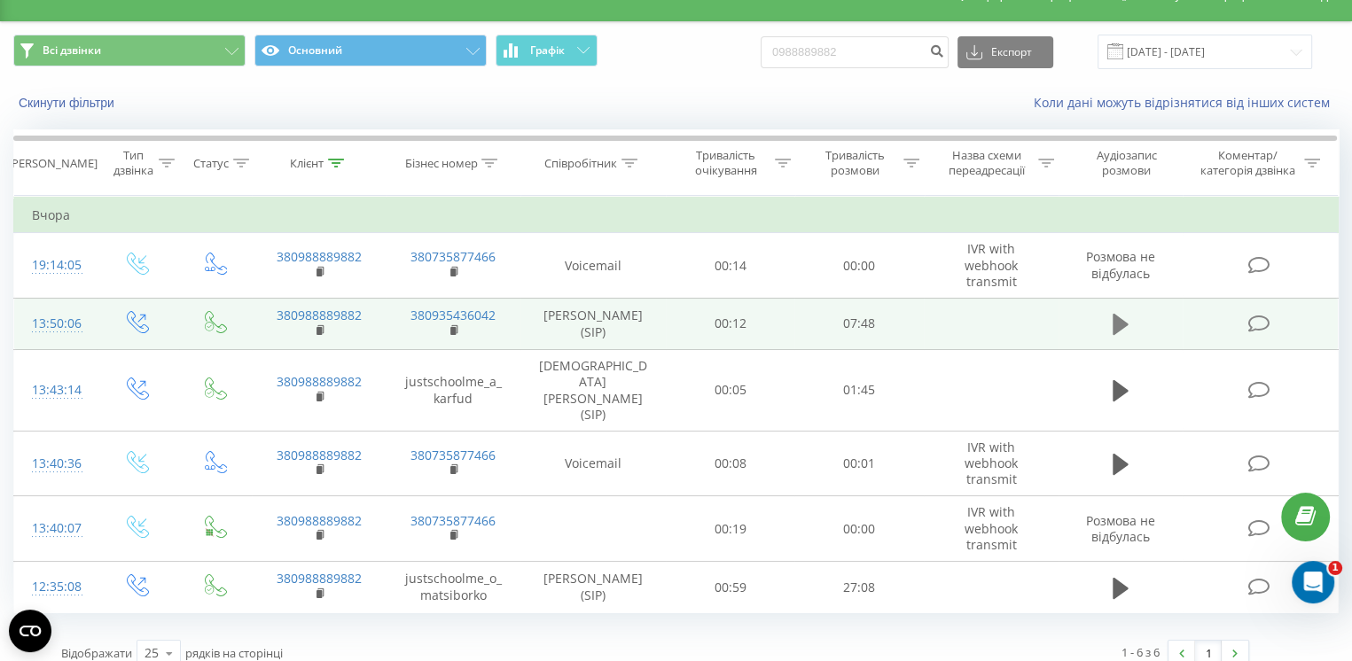
click at [1126, 331] on icon at bounding box center [1121, 324] width 16 height 25
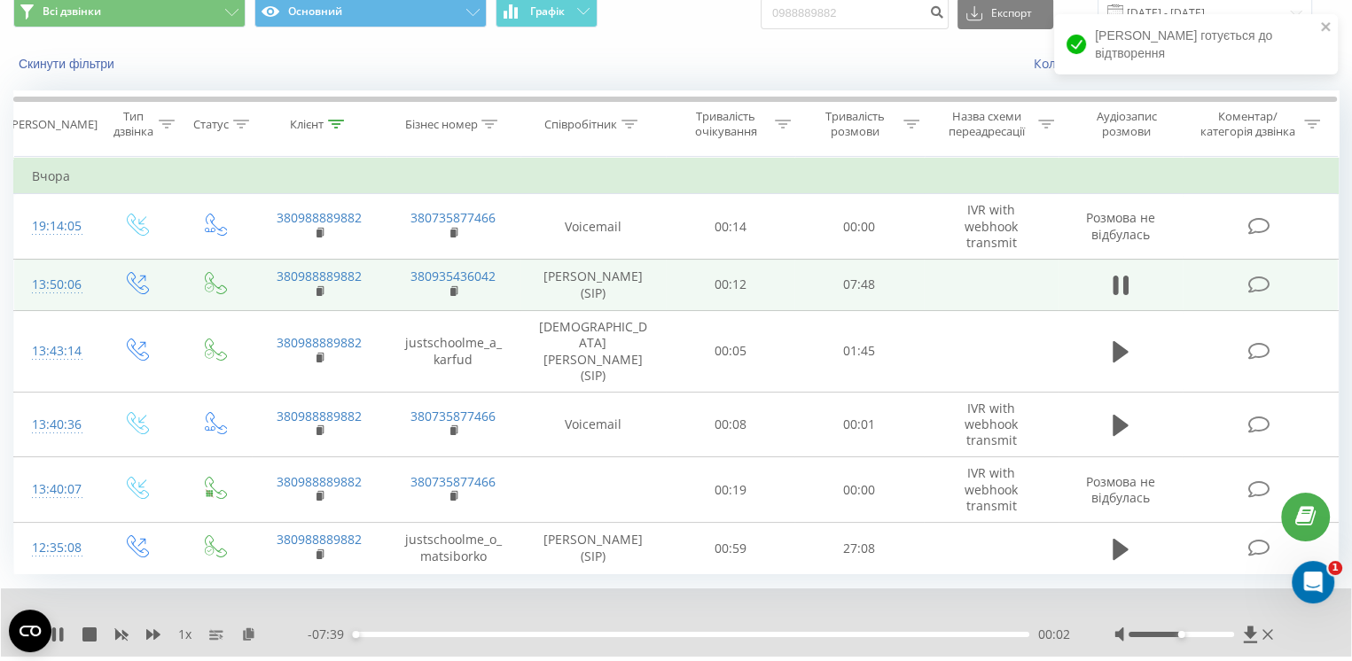
scroll to position [99, 0]
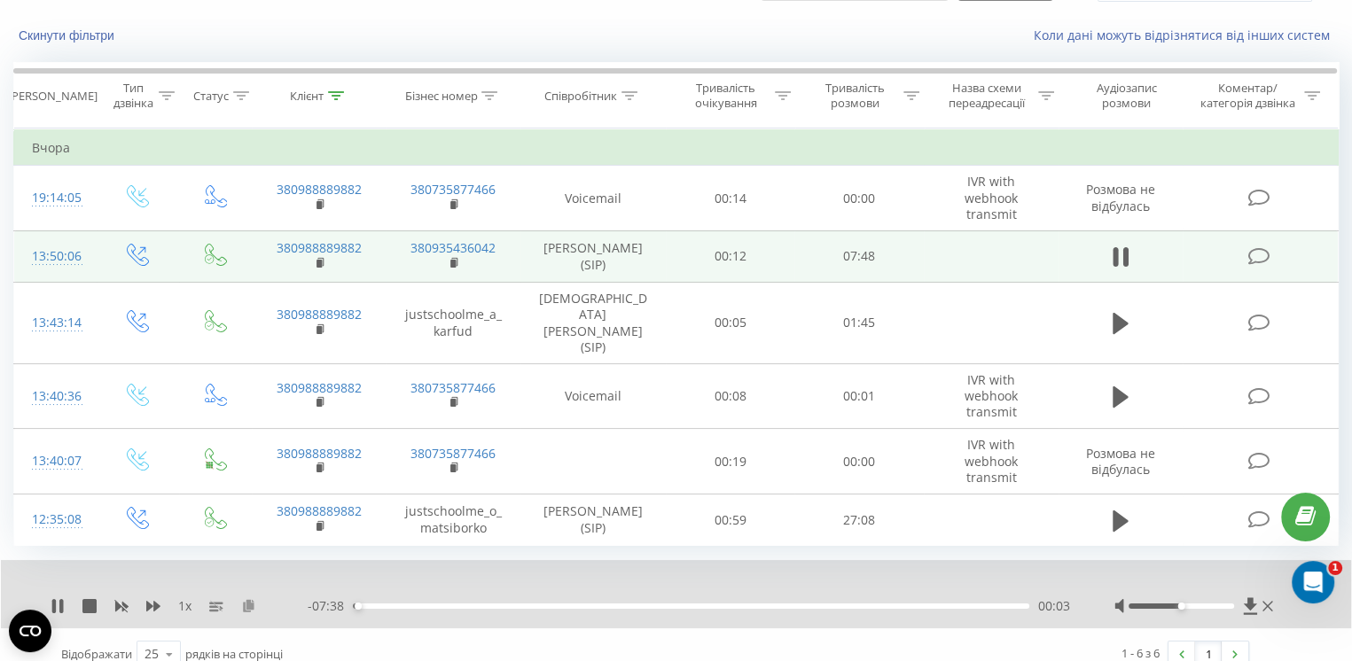
click at [247, 599] on icon at bounding box center [248, 605] width 15 height 12
click at [51, 599] on icon at bounding box center [58, 606] width 14 height 14
